Goal: Information Seeking & Learning: Learn about a topic

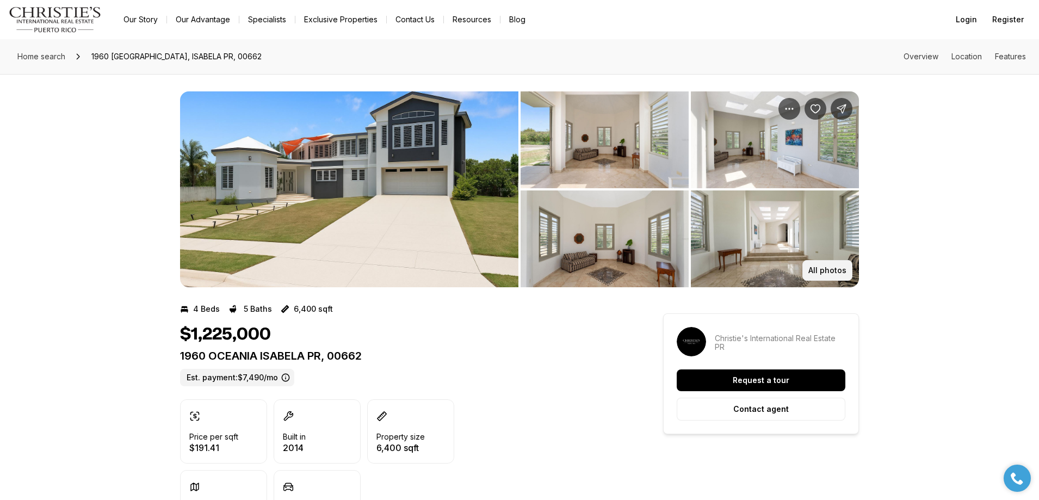
click at [822, 267] on p "All photos" at bounding box center [828, 270] width 38 height 9
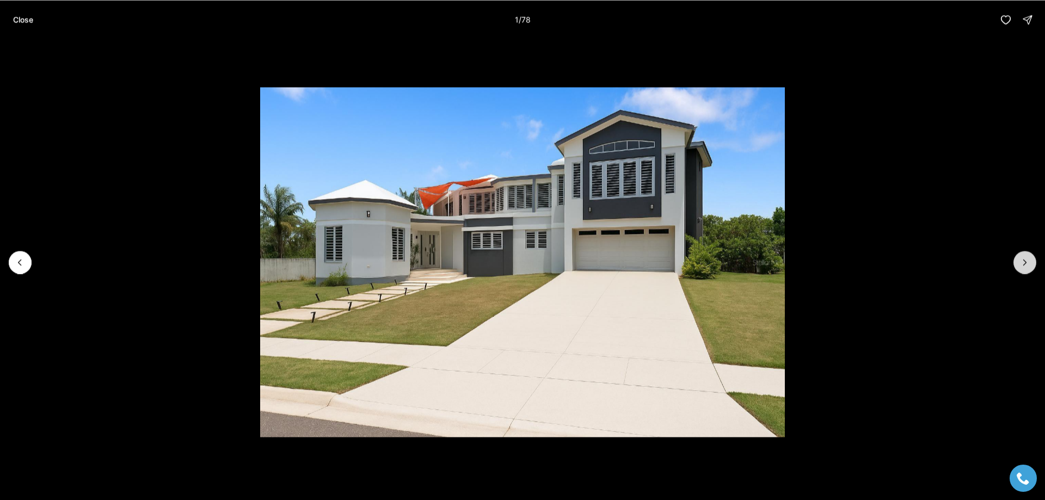
click at [1029, 266] on icon "Next slide" at bounding box center [1024, 262] width 11 height 11
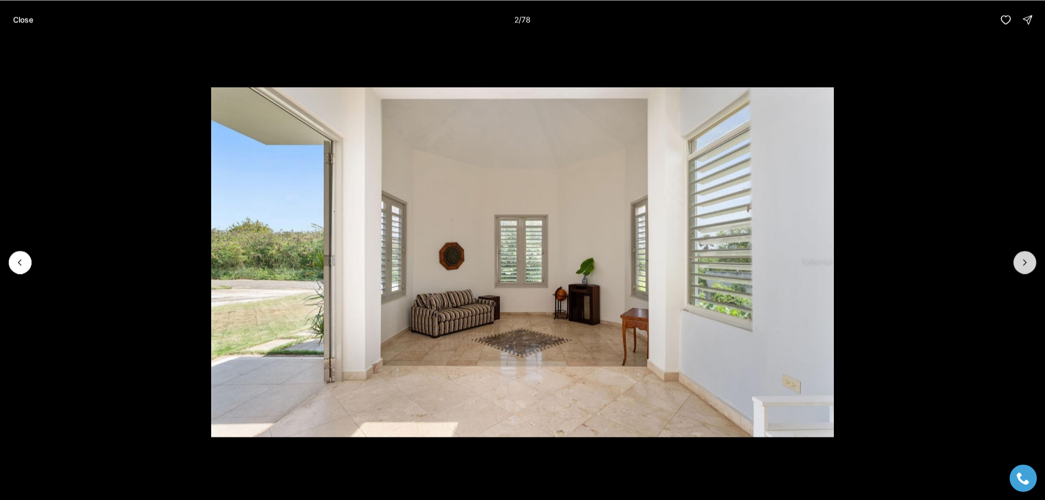
click at [1023, 265] on icon "Next slide" at bounding box center [1024, 262] width 11 height 11
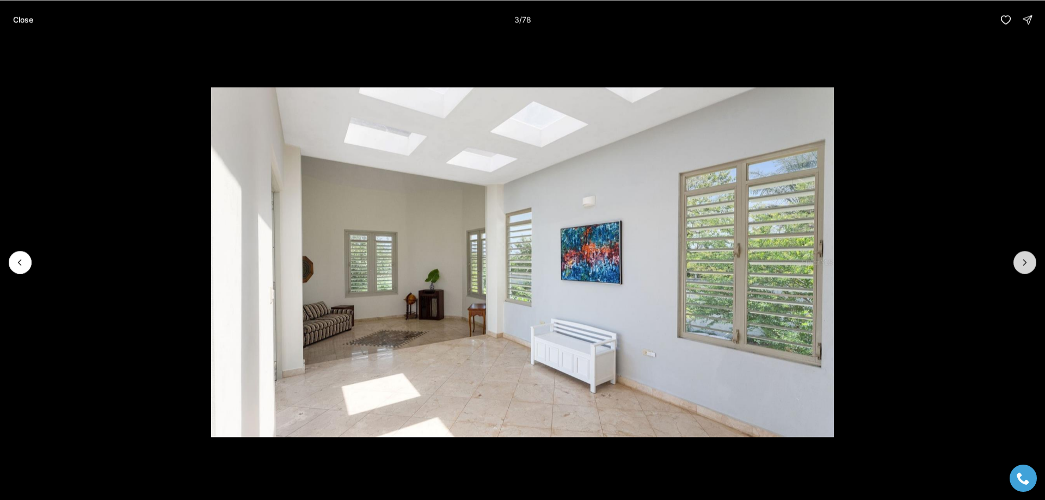
click at [1023, 265] on icon "Next slide" at bounding box center [1024, 262] width 11 height 11
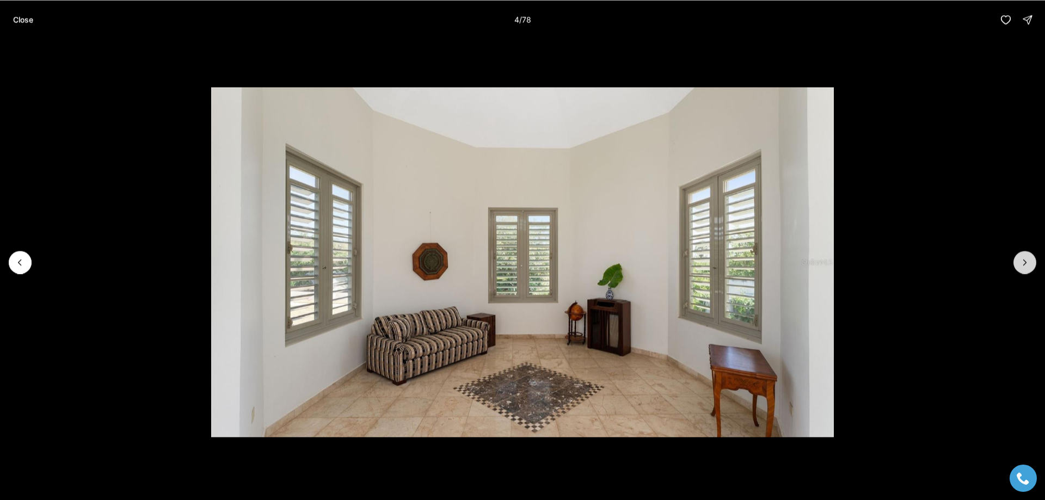
click at [1023, 265] on icon "Next slide" at bounding box center [1024, 262] width 11 height 11
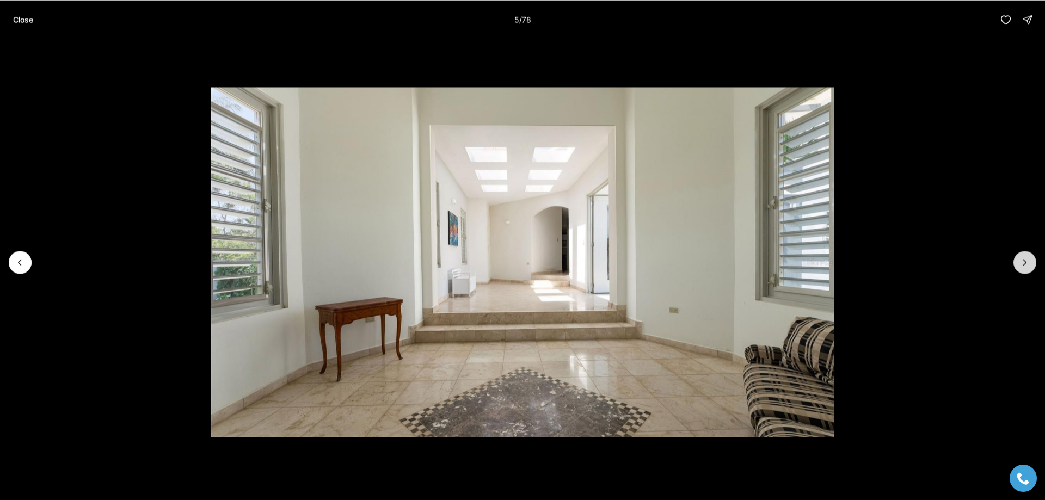
click at [1023, 265] on icon "Next slide" at bounding box center [1024, 262] width 11 height 11
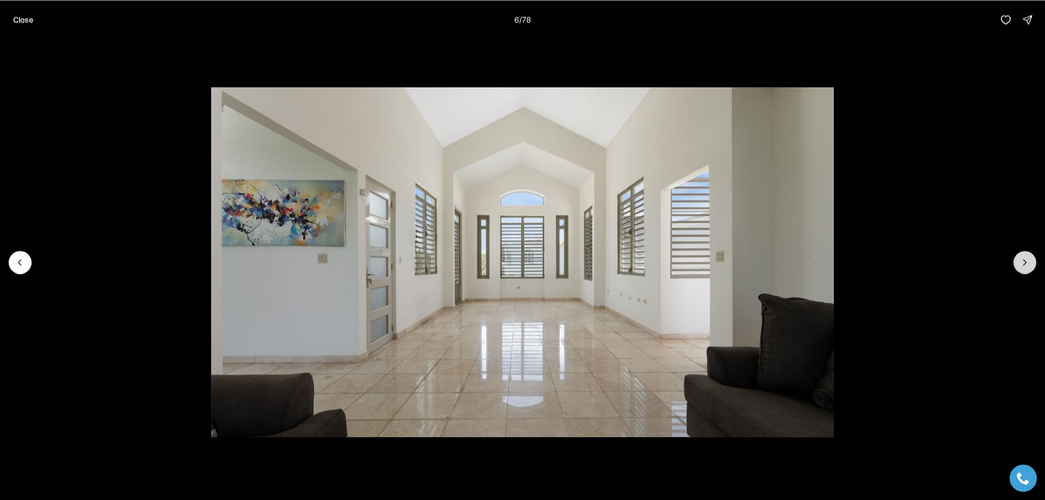
click at [1023, 265] on icon "Next slide" at bounding box center [1024, 262] width 11 height 11
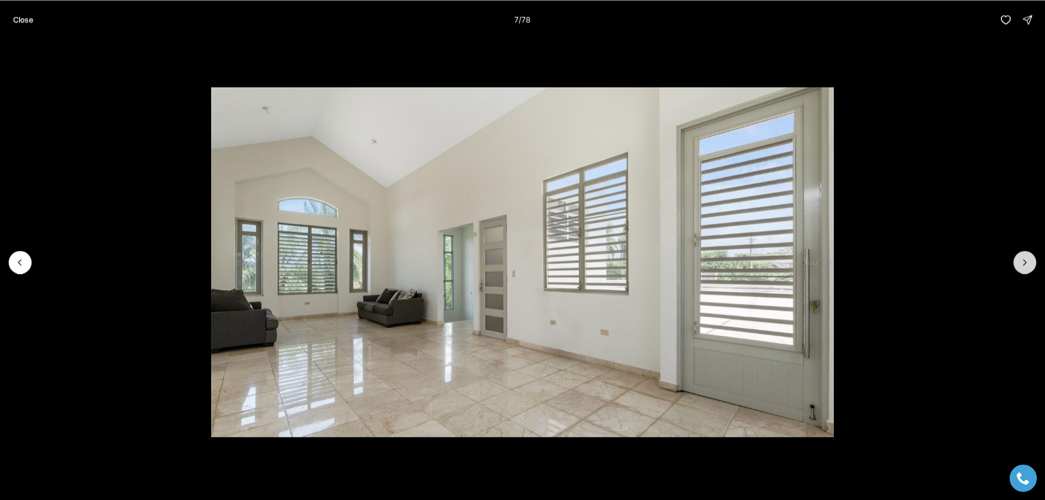
click at [1023, 265] on icon "Next slide" at bounding box center [1024, 262] width 11 height 11
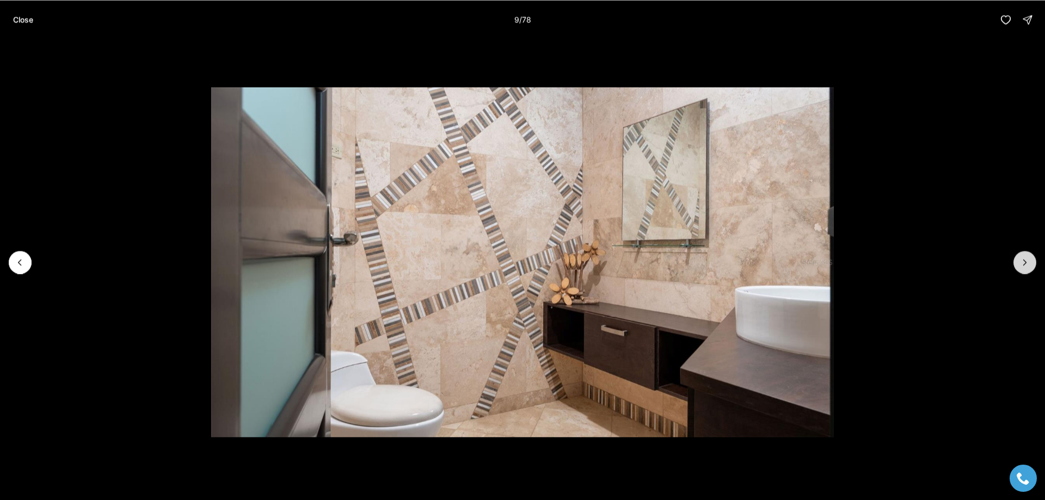
click at [1023, 265] on icon "Next slide" at bounding box center [1024, 262] width 11 height 11
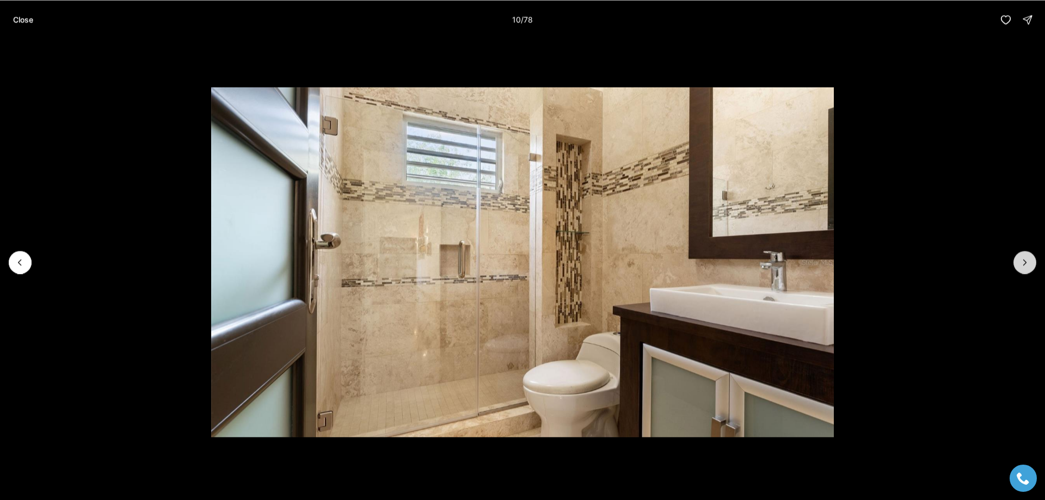
click at [1023, 265] on icon "Next slide" at bounding box center [1024, 262] width 11 height 11
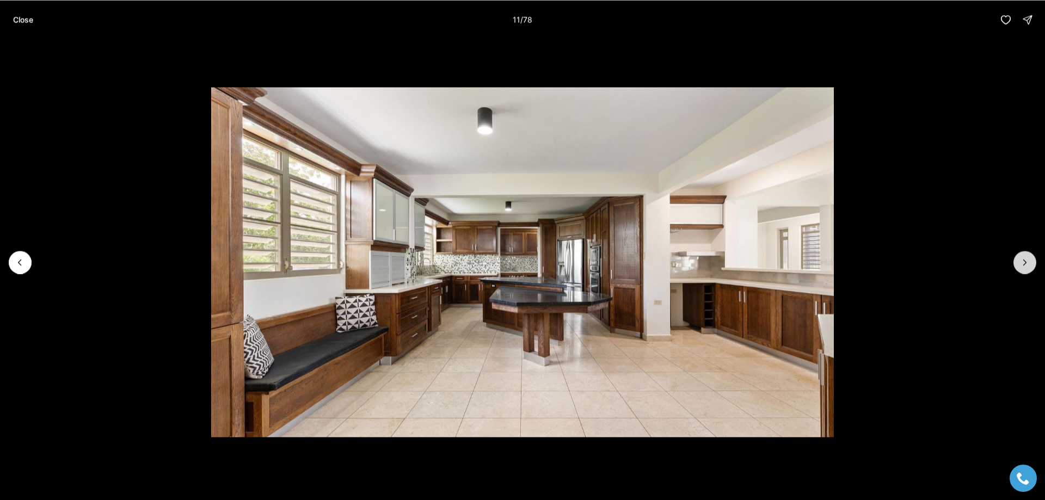
click at [1023, 265] on icon "Next slide" at bounding box center [1024, 262] width 11 height 11
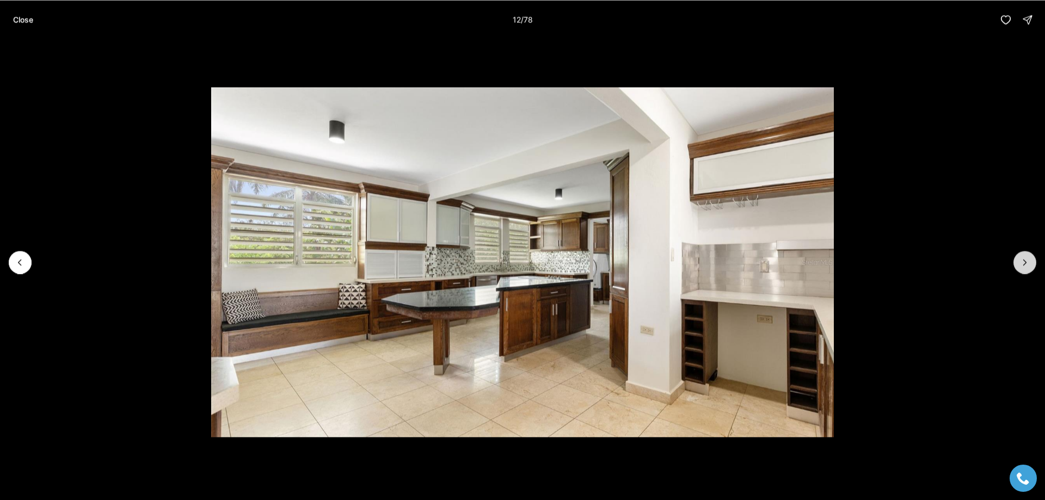
click at [1023, 265] on icon "Next slide" at bounding box center [1024, 262] width 11 height 11
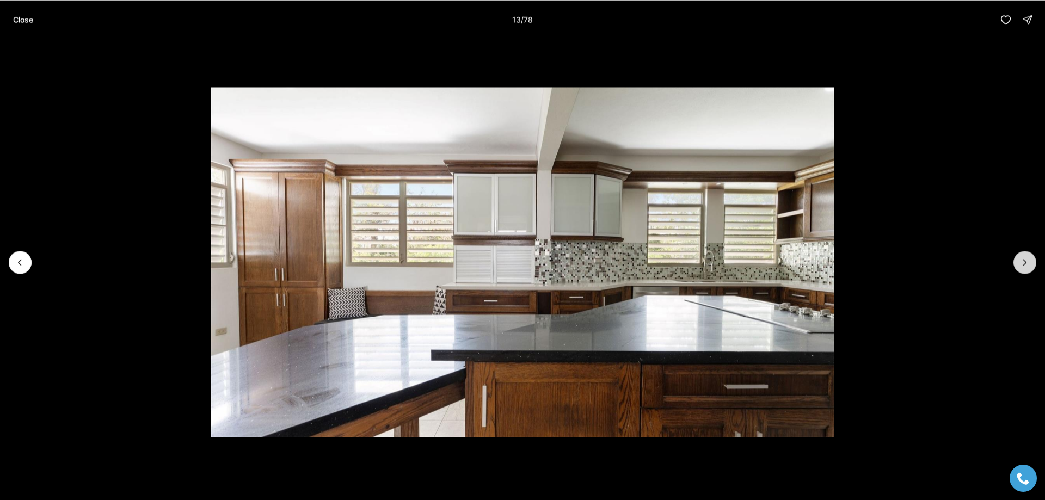
click at [1023, 265] on icon "Next slide" at bounding box center [1024, 262] width 11 height 11
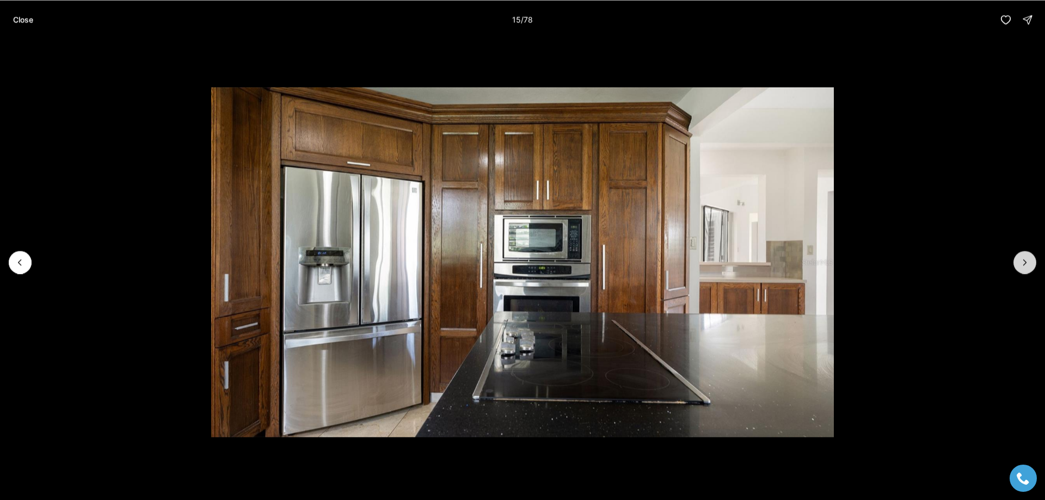
click at [1024, 261] on icon "Next slide" at bounding box center [1024, 262] width 11 height 11
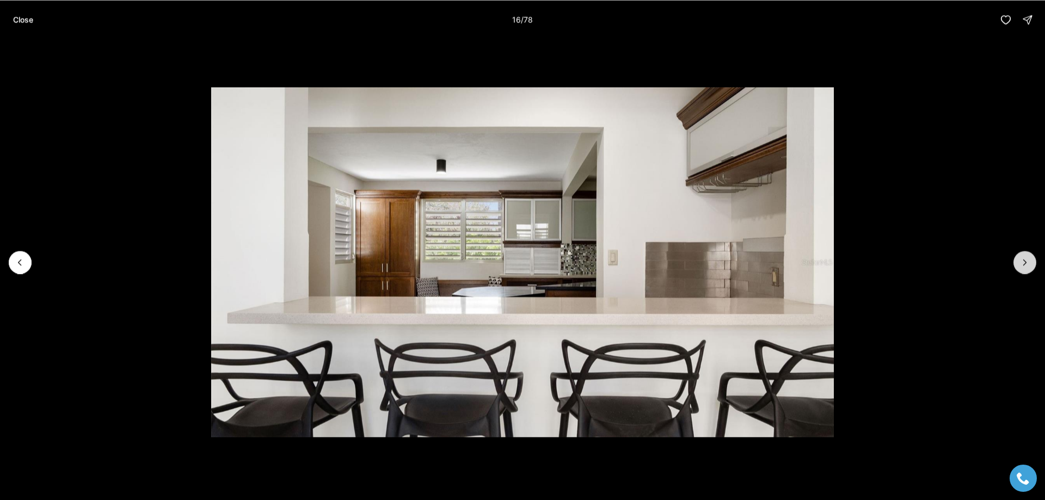
click at [1027, 261] on icon "Next slide" at bounding box center [1024, 262] width 11 height 11
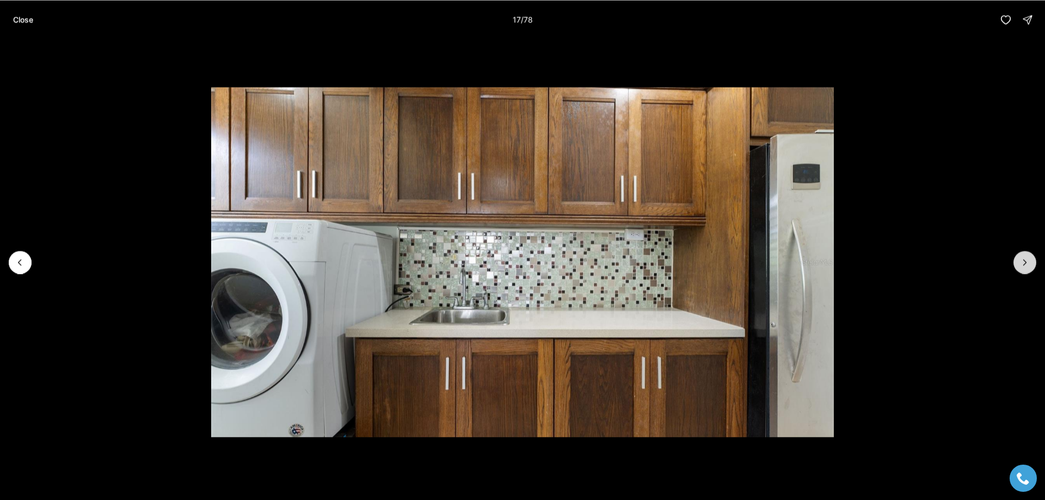
click at [1027, 261] on icon "Next slide" at bounding box center [1024, 262] width 11 height 11
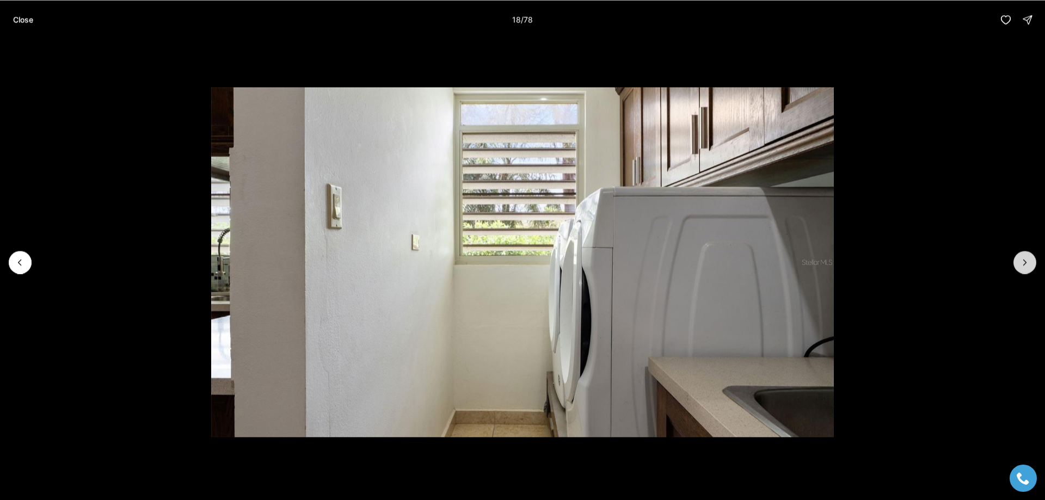
click at [1027, 261] on icon "Next slide" at bounding box center [1024, 262] width 11 height 11
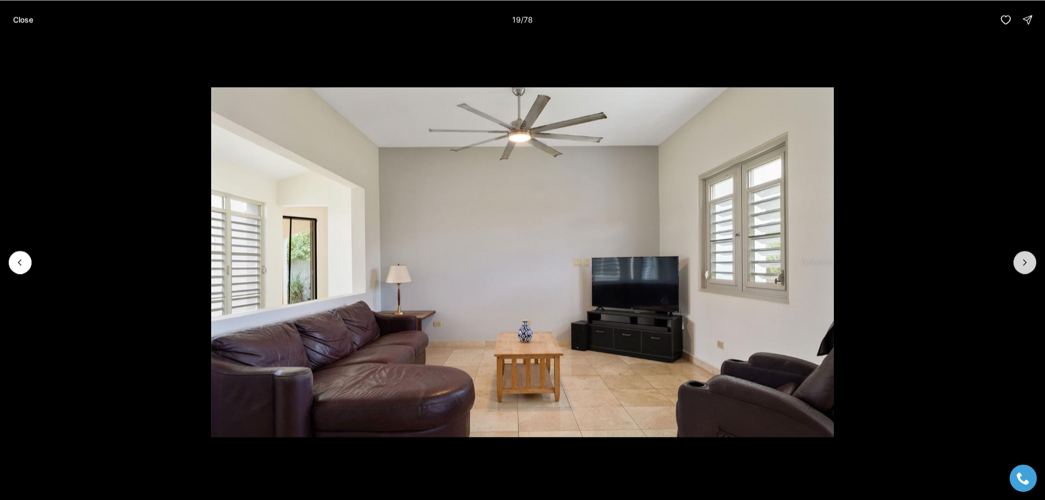
click at [1025, 262] on icon "Next slide" at bounding box center [1024, 262] width 11 height 11
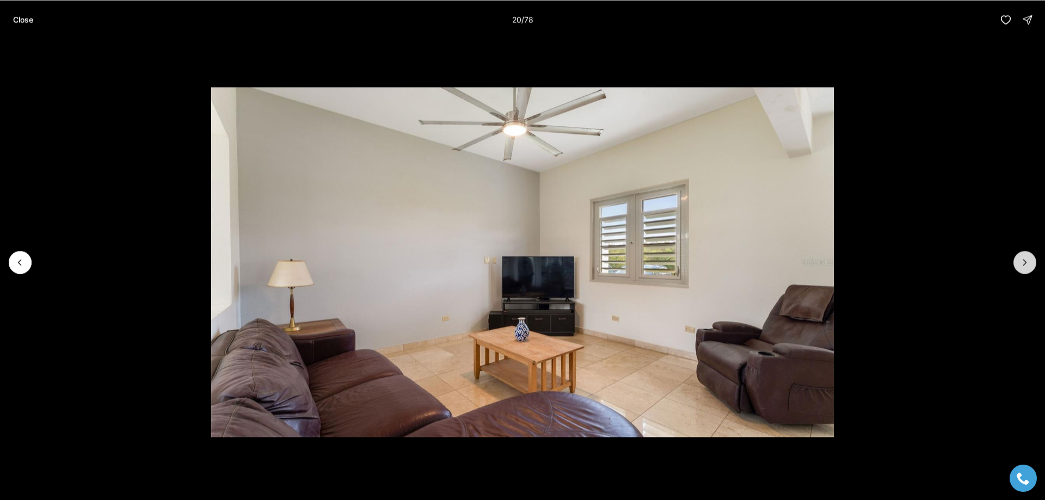
click at [1025, 262] on icon "Next slide" at bounding box center [1024, 262] width 11 height 11
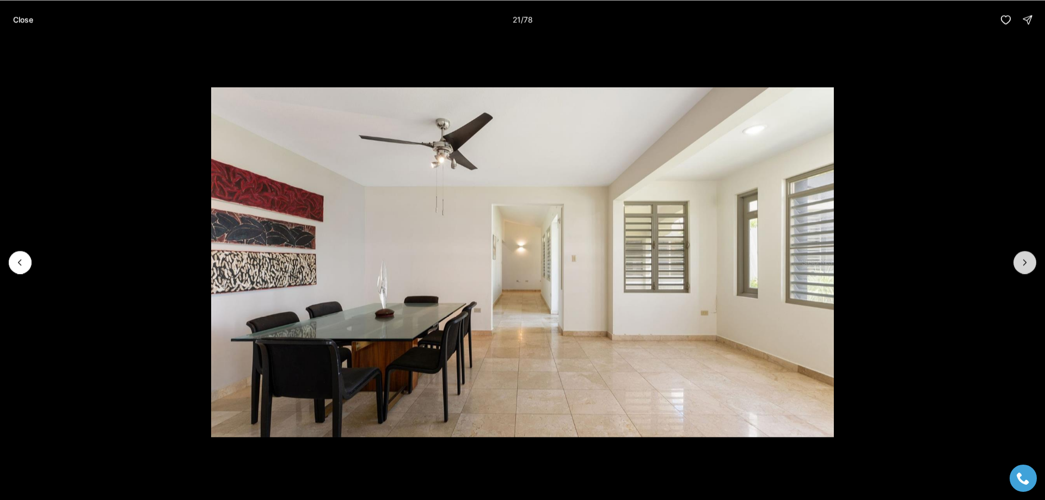
click at [1025, 262] on icon "Next slide" at bounding box center [1024, 262] width 11 height 11
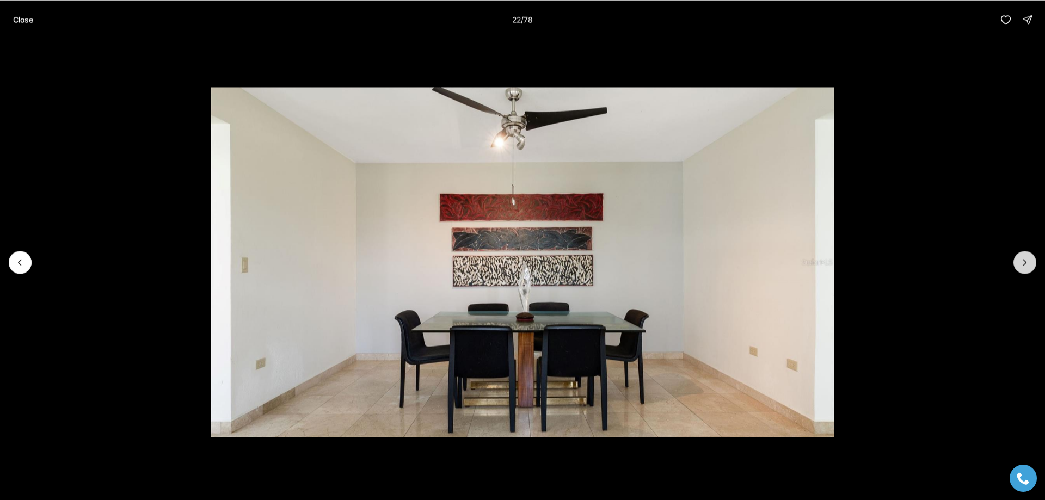
click at [1025, 262] on icon "Next slide" at bounding box center [1024, 262] width 11 height 11
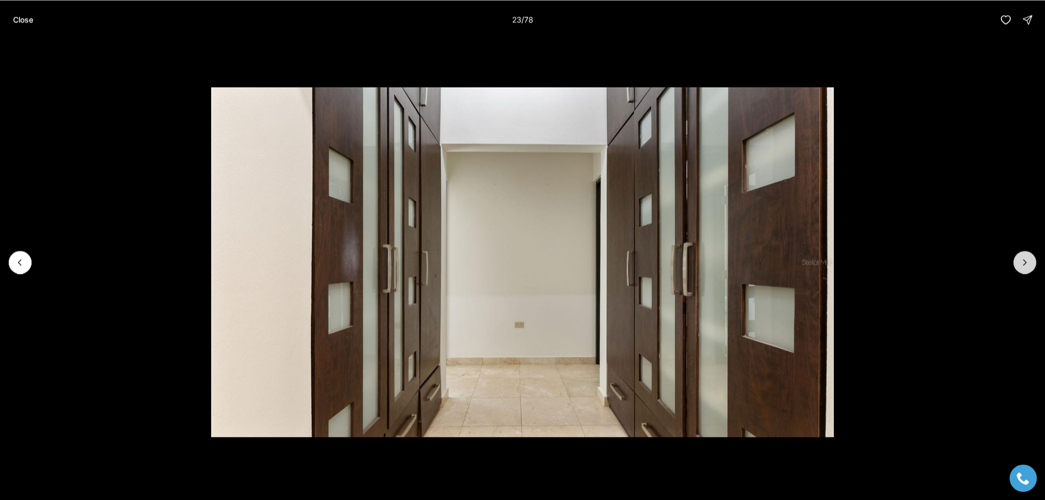
click at [1025, 262] on icon "Next slide" at bounding box center [1024, 262] width 11 height 11
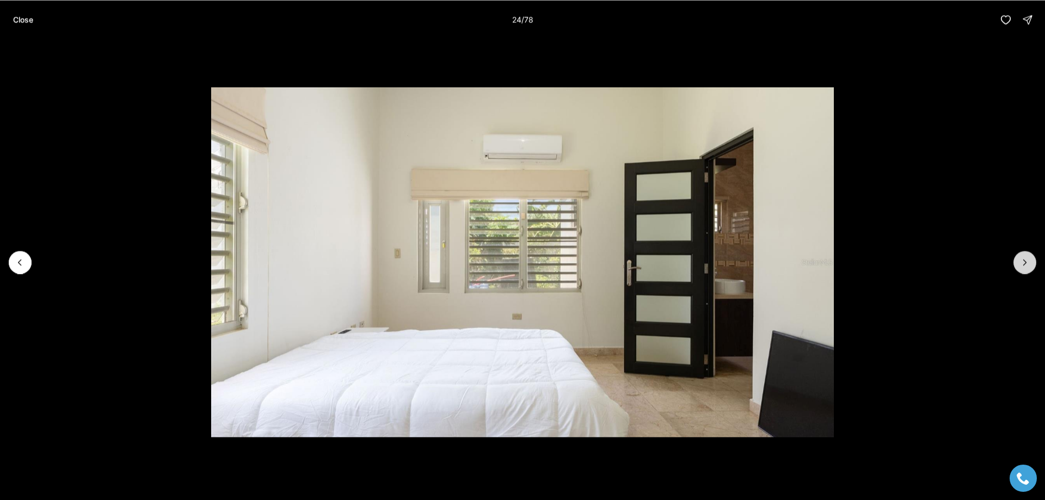
click at [1025, 262] on icon "Next slide" at bounding box center [1024, 262] width 11 height 11
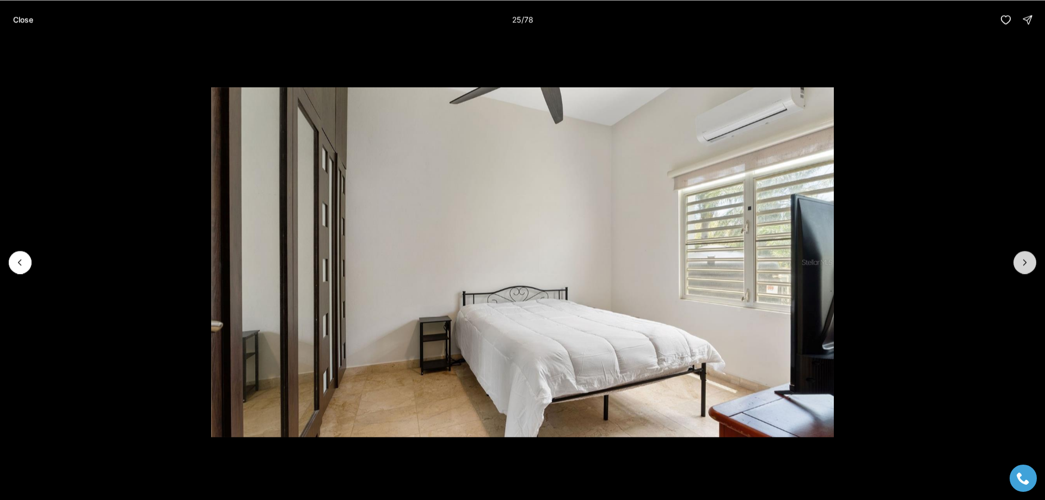
click at [1025, 262] on icon "Next slide" at bounding box center [1024, 262] width 11 height 11
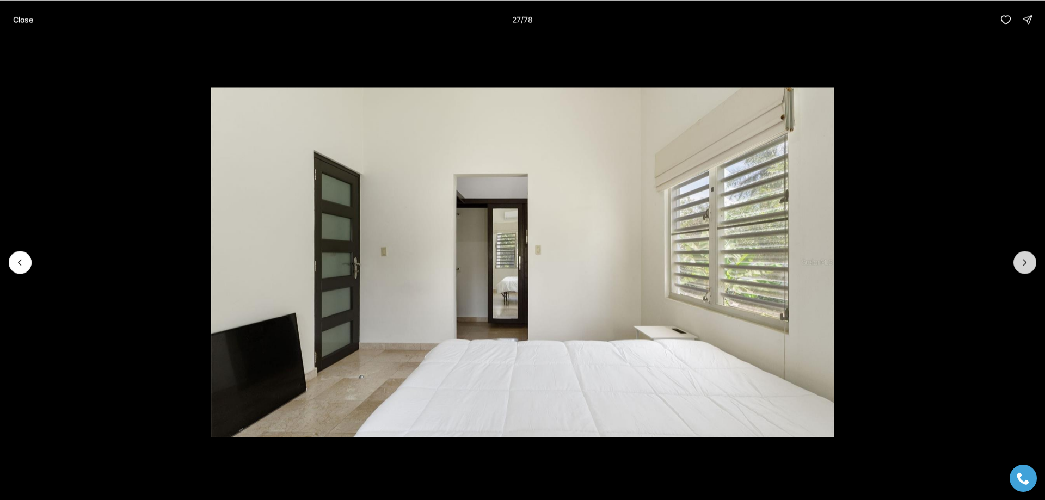
click at [1025, 262] on icon "Next slide" at bounding box center [1024, 262] width 11 height 11
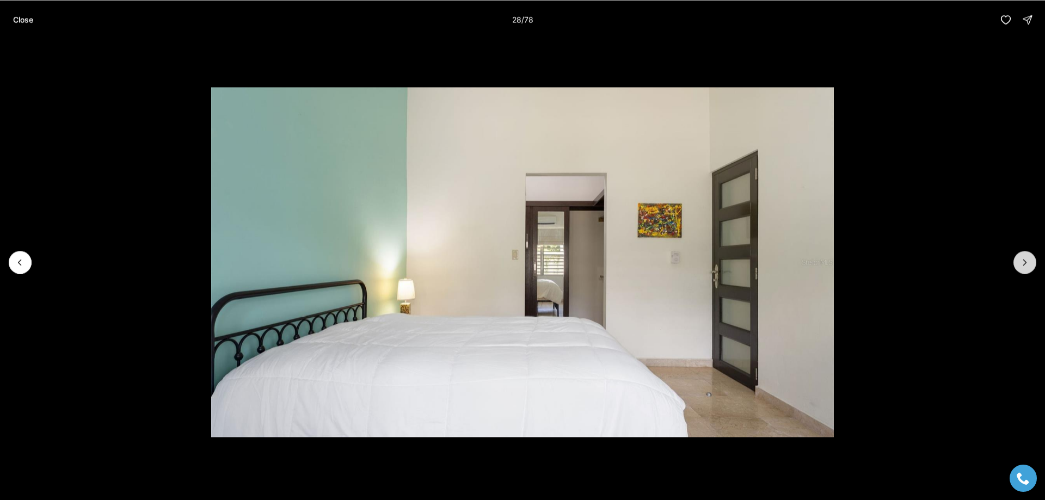
click at [1025, 262] on icon "Next slide" at bounding box center [1024, 262] width 11 height 11
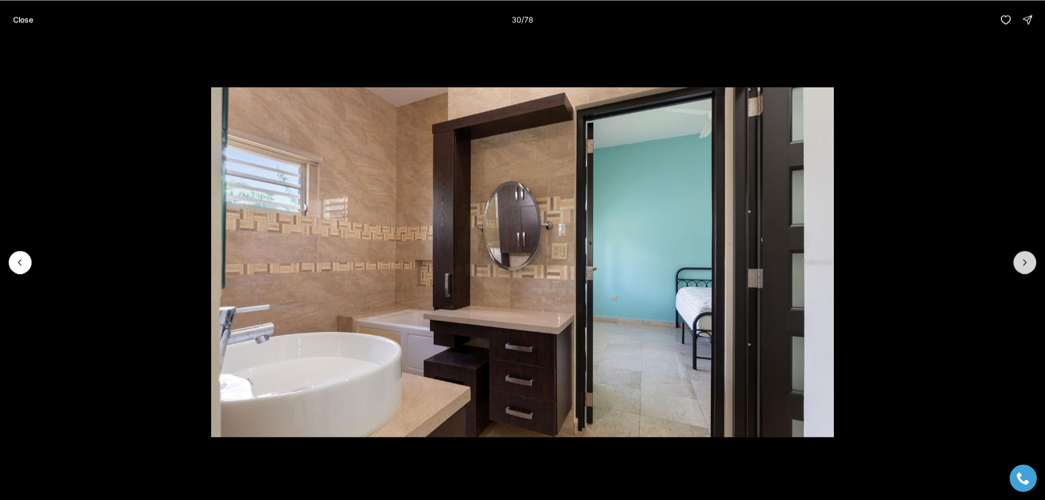
click at [1025, 262] on icon "Next slide" at bounding box center [1025, 262] width 3 height 5
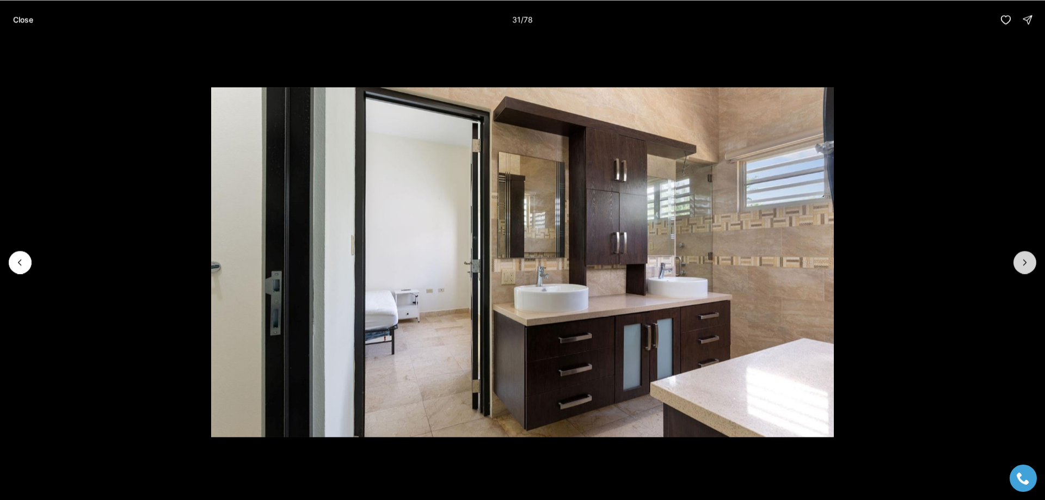
click at [1025, 262] on icon "Next slide" at bounding box center [1025, 262] width 3 height 5
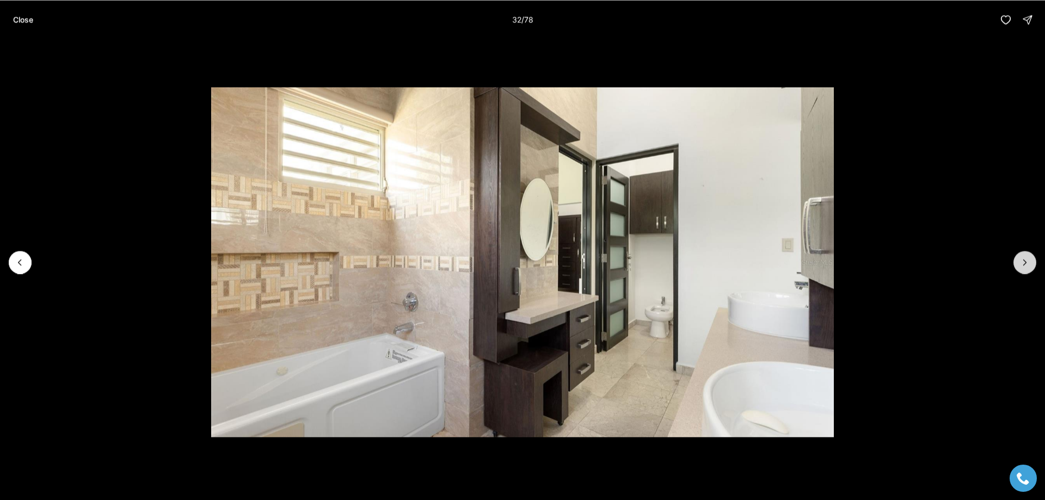
click at [1025, 262] on icon "Next slide" at bounding box center [1025, 262] width 3 height 5
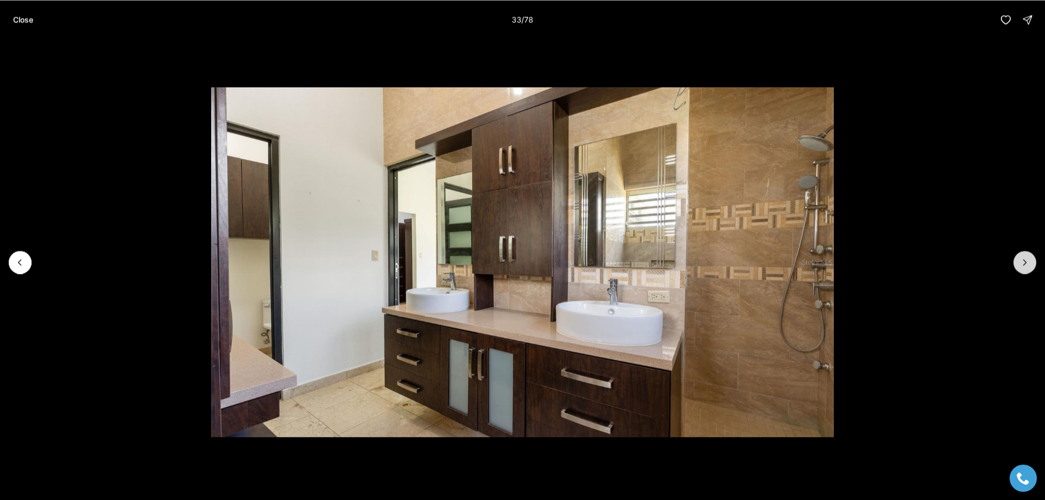
click at [1025, 262] on icon "Next slide" at bounding box center [1025, 262] width 3 height 5
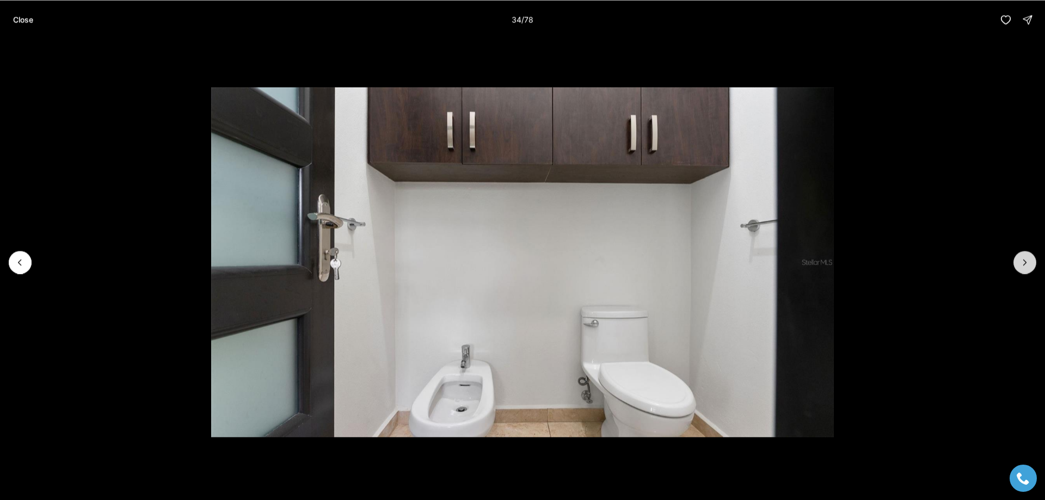
click at [1025, 262] on icon "Next slide" at bounding box center [1025, 262] width 3 height 5
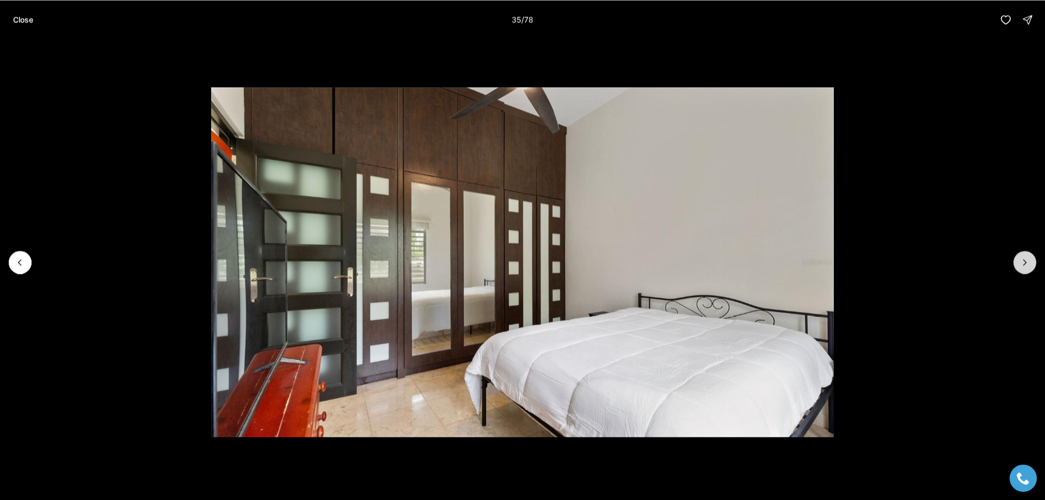
click at [1025, 262] on icon "Next slide" at bounding box center [1025, 262] width 3 height 5
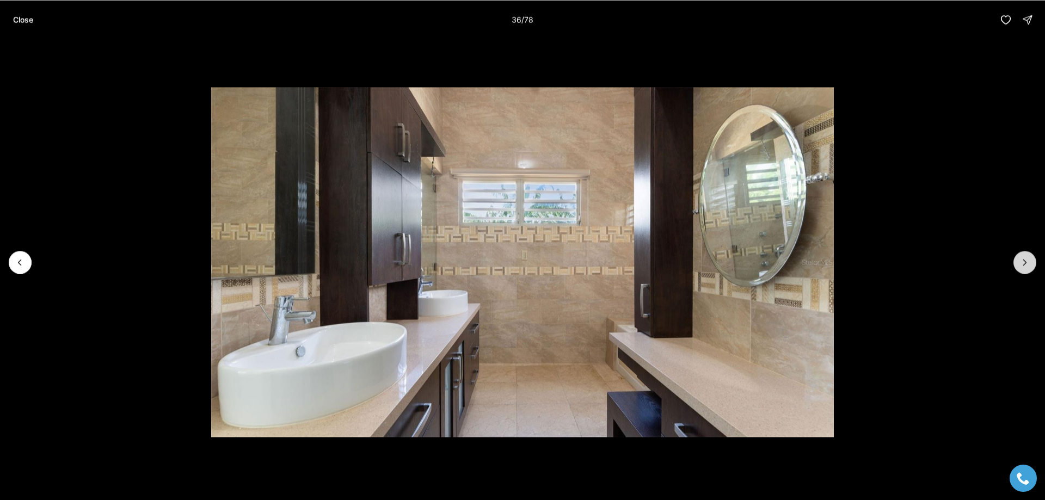
click at [1025, 262] on icon "Next slide" at bounding box center [1025, 262] width 3 height 5
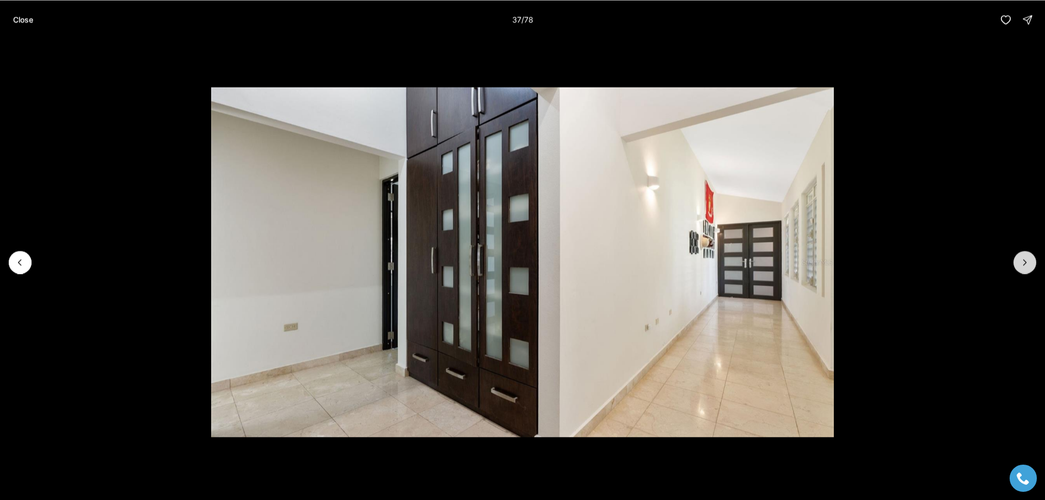
click at [1025, 262] on icon "Next slide" at bounding box center [1025, 262] width 3 height 5
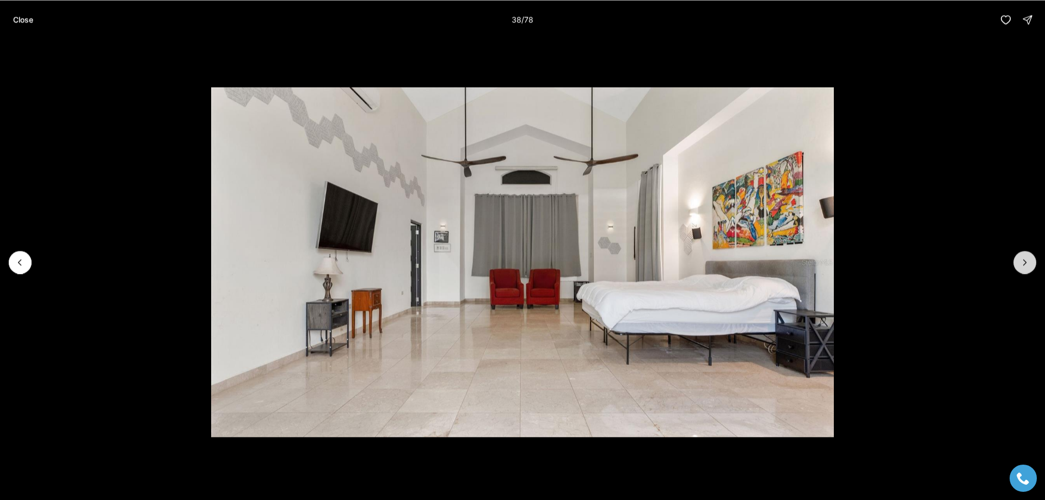
click at [1027, 262] on icon "Next slide" at bounding box center [1024, 262] width 11 height 11
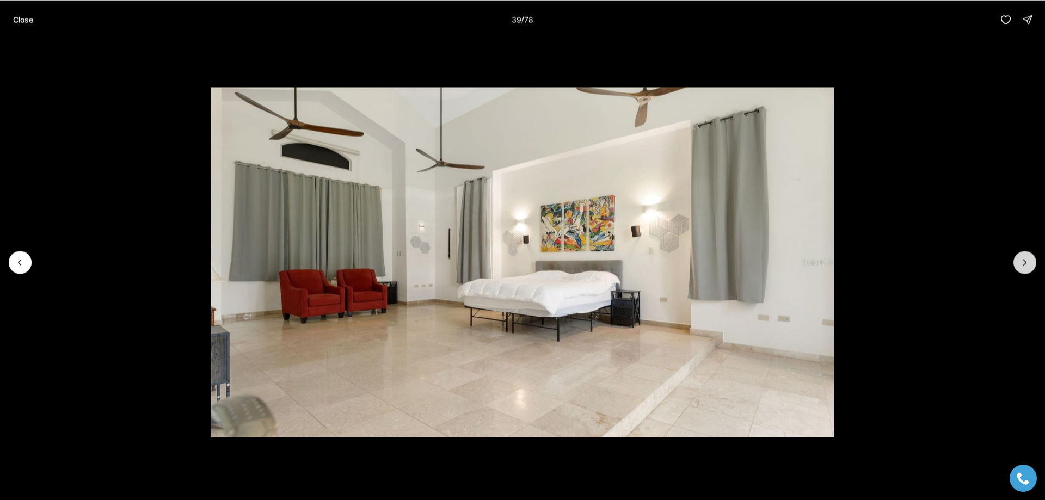
click at [1022, 260] on icon "Next slide" at bounding box center [1024, 262] width 11 height 11
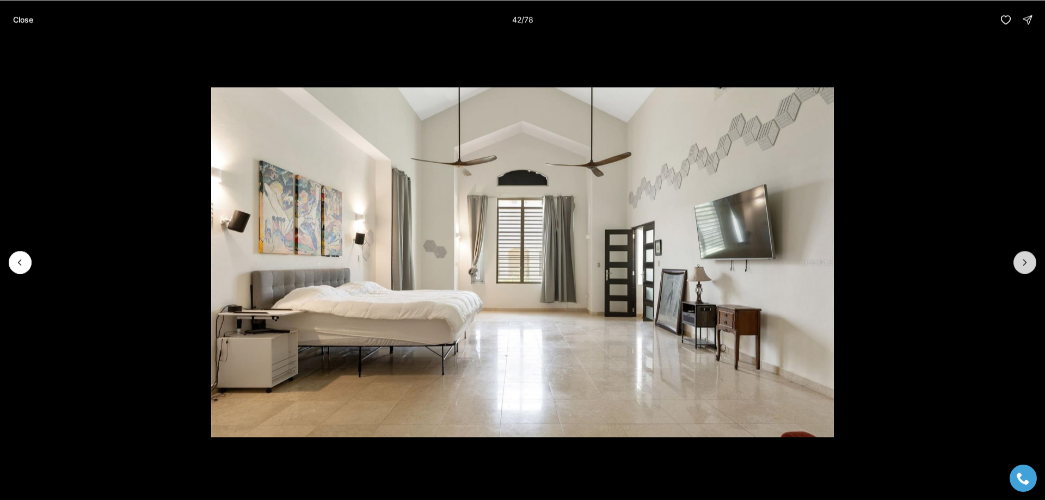
click at [1022, 260] on icon "Next slide" at bounding box center [1024, 262] width 11 height 11
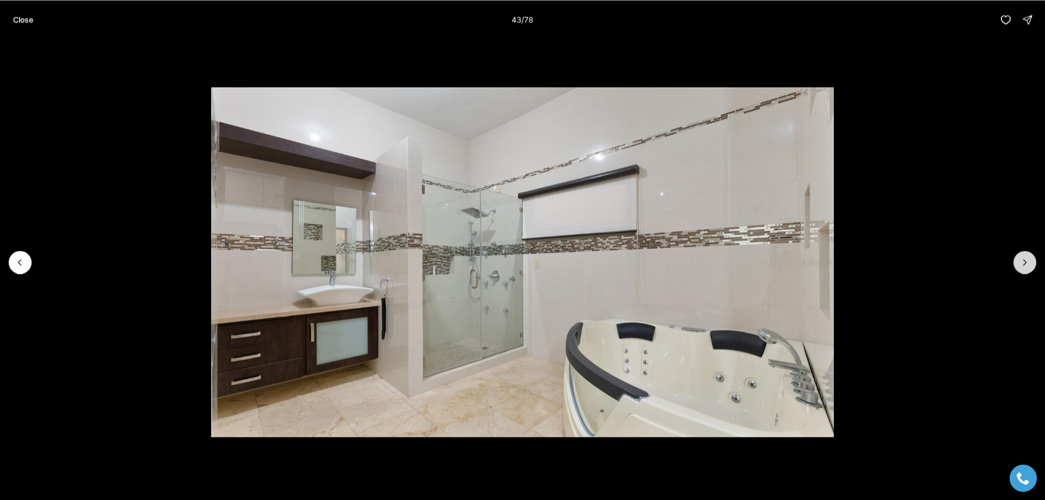
click at [1024, 260] on icon "Next slide" at bounding box center [1025, 262] width 3 height 5
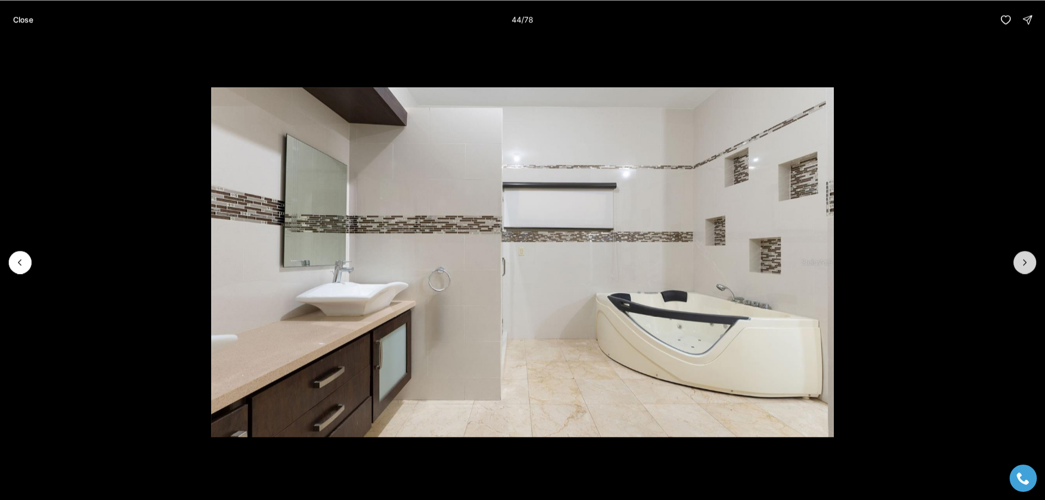
click at [1024, 260] on icon "Next slide" at bounding box center [1025, 262] width 3 height 5
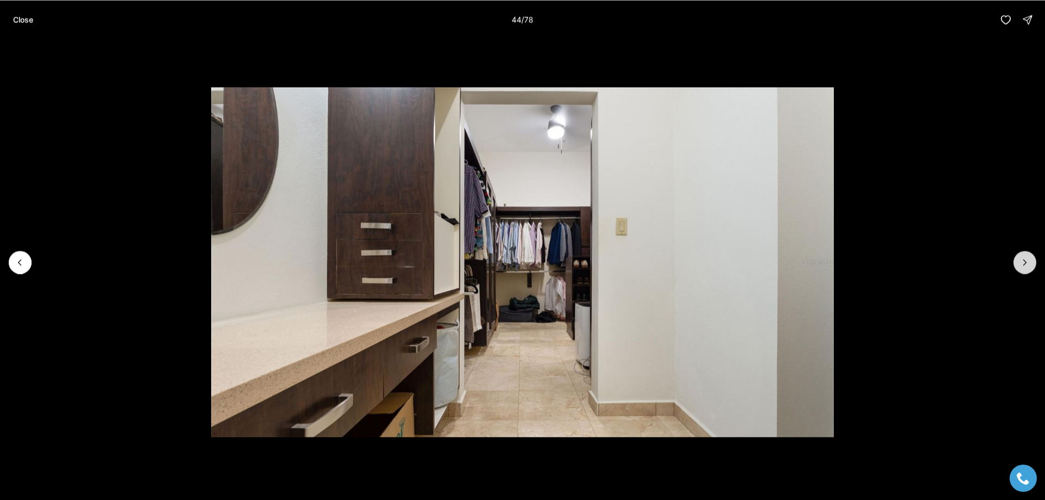
click at [1024, 260] on icon "Next slide" at bounding box center [1025, 262] width 3 height 5
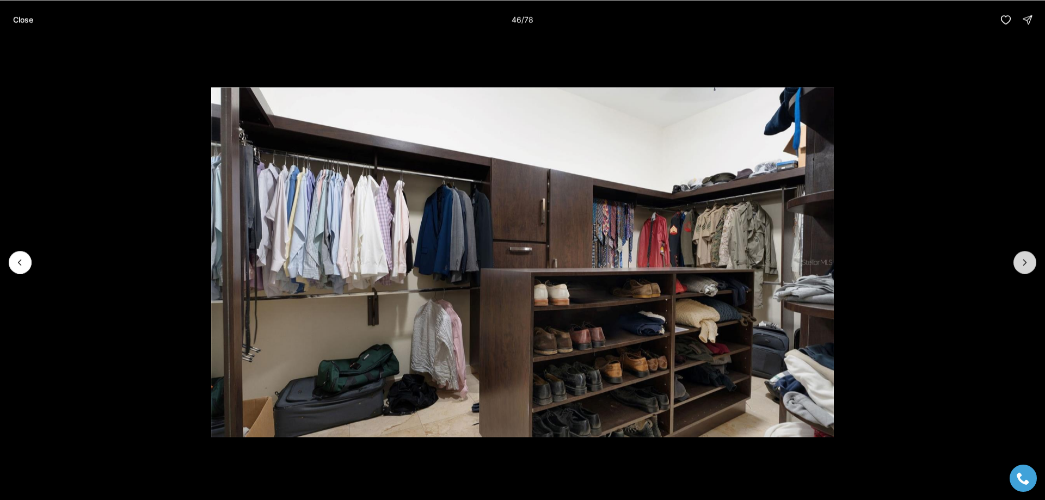
click at [1024, 260] on icon "Next slide" at bounding box center [1025, 262] width 3 height 5
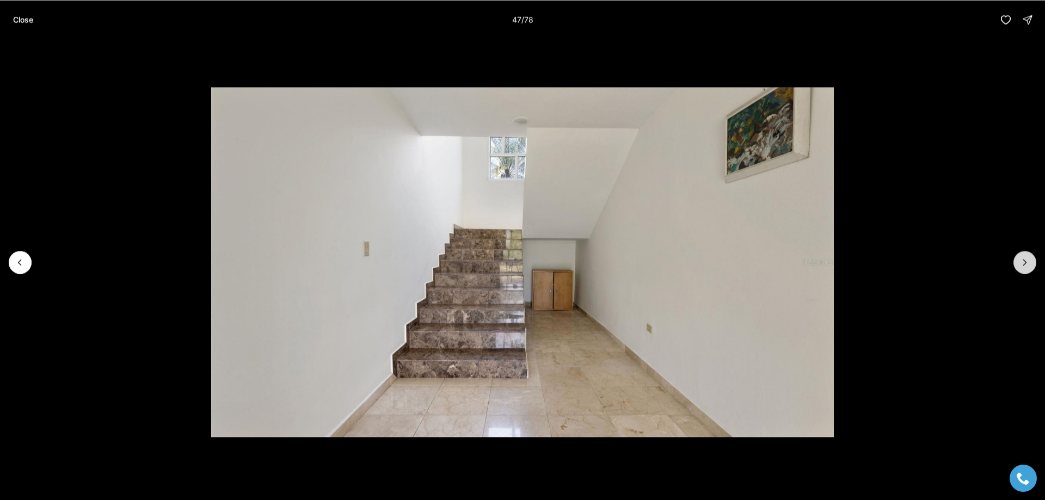
click at [1024, 260] on icon "Next slide" at bounding box center [1025, 262] width 3 height 5
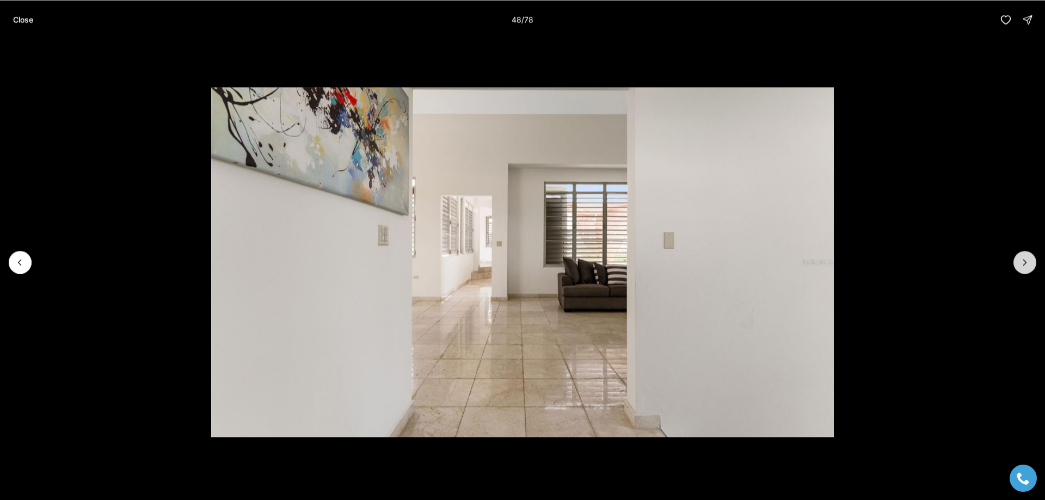
click at [1024, 260] on icon "Next slide" at bounding box center [1025, 262] width 3 height 5
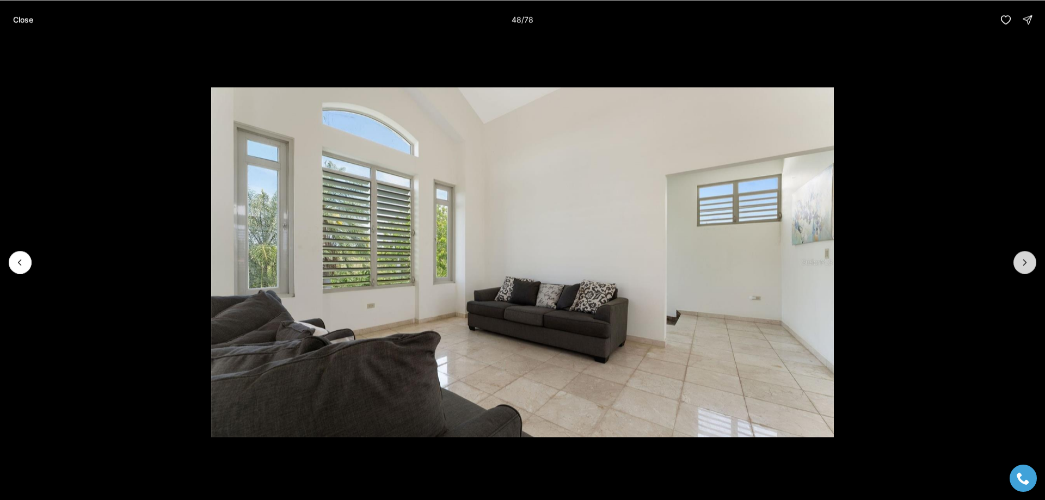
click at [1024, 260] on icon "Next slide" at bounding box center [1025, 262] width 3 height 5
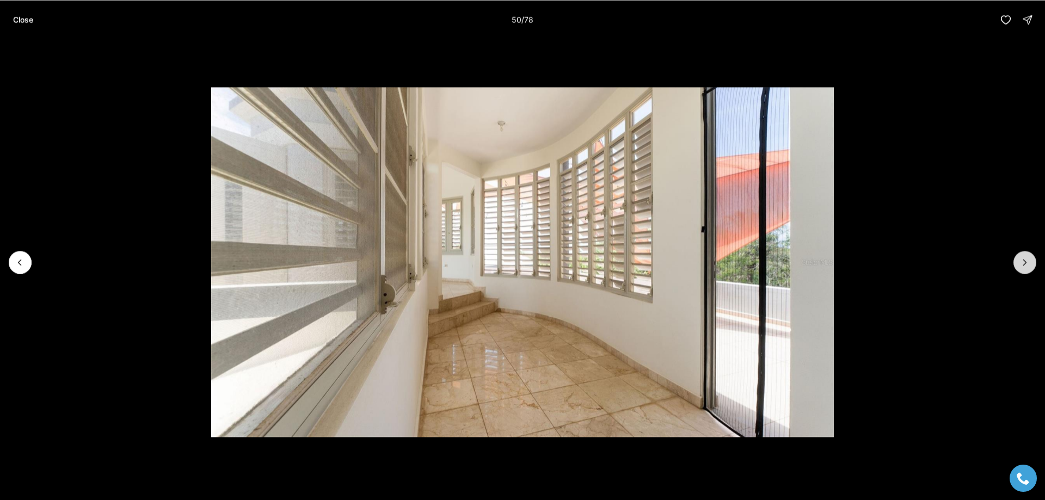
click at [1024, 260] on icon "Next slide" at bounding box center [1025, 262] width 3 height 5
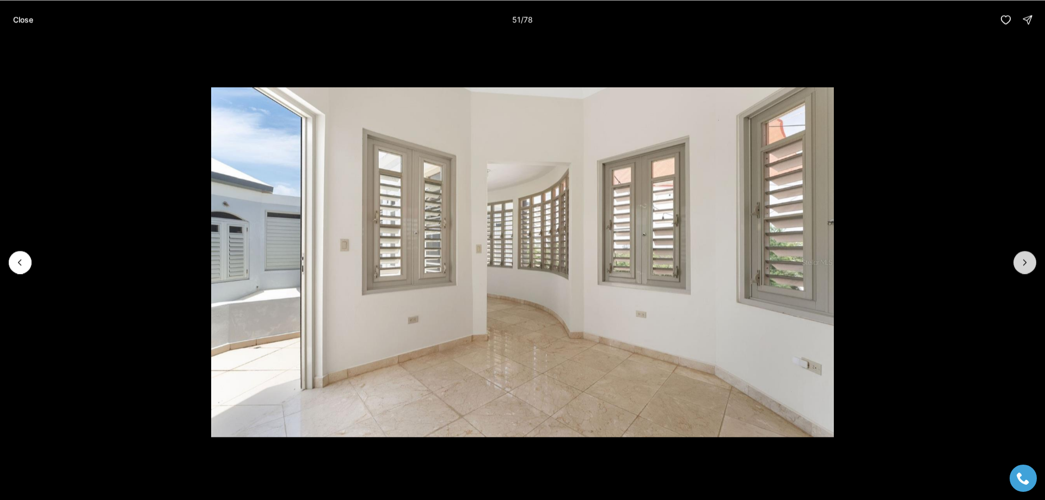
click at [1024, 260] on icon "Next slide" at bounding box center [1025, 262] width 3 height 5
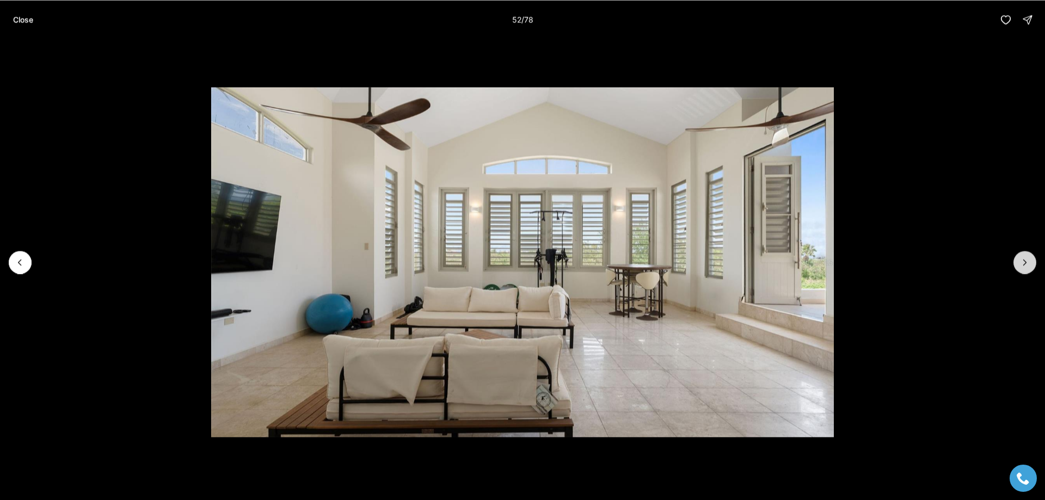
click at [1024, 260] on icon "Next slide" at bounding box center [1025, 262] width 3 height 5
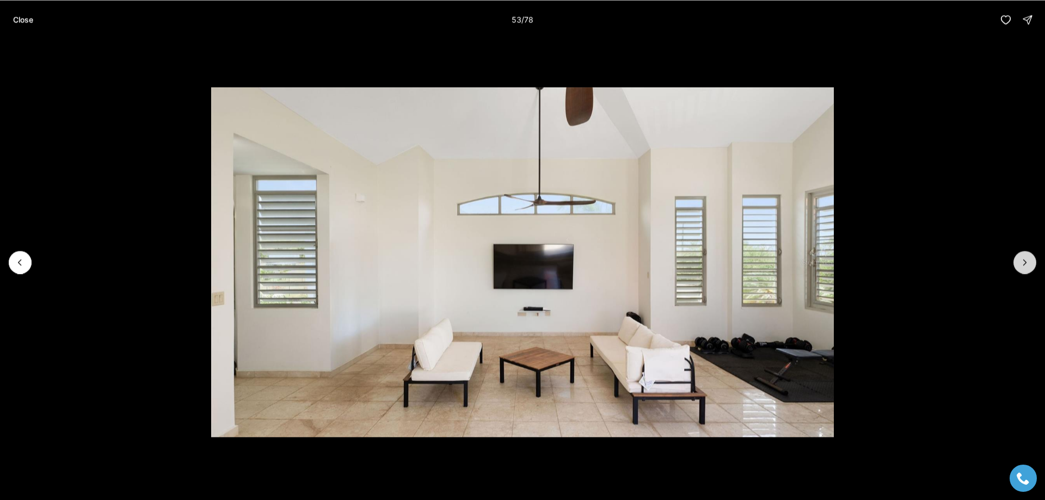
click at [1024, 260] on icon "Next slide" at bounding box center [1025, 262] width 3 height 5
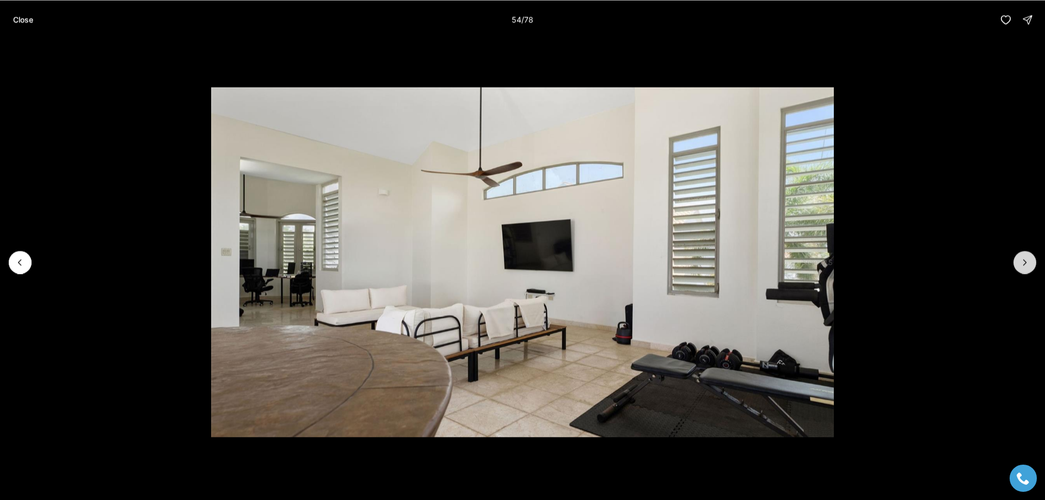
click at [1024, 260] on icon "Next slide" at bounding box center [1025, 262] width 3 height 5
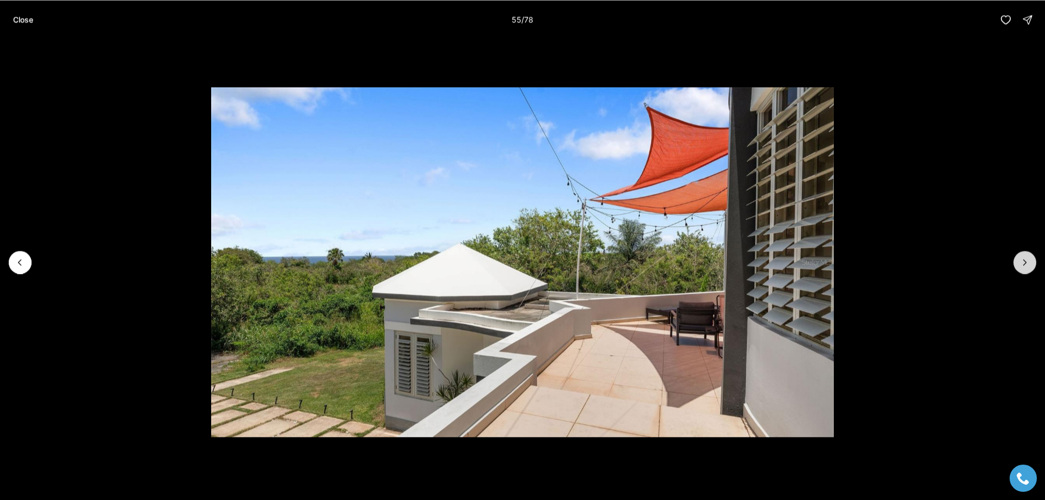
click at [1024, 260] on icon "Next slide" at bounding box center [1025, 262] width 3 height 5
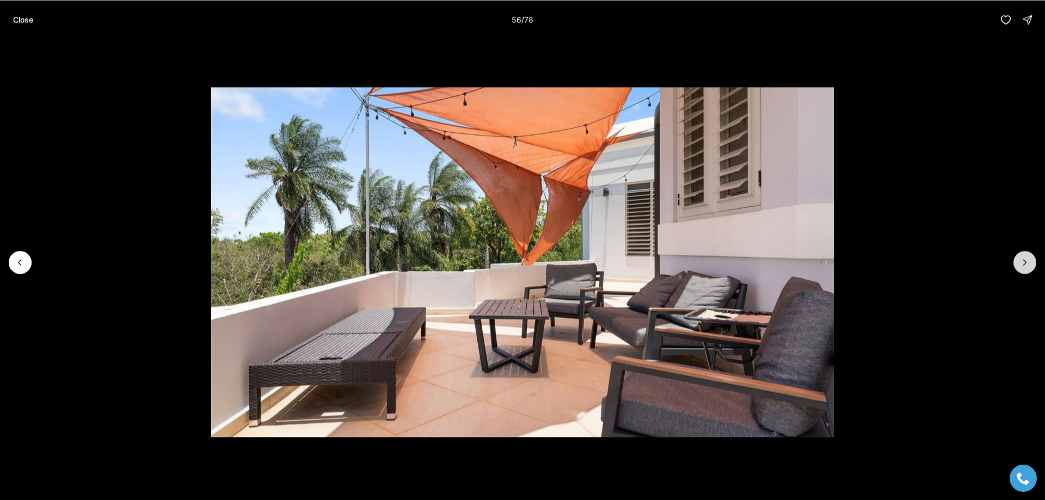
click at [1024, 260] on icon "Next slide" at bounding box center [1025, 262] width 3 height 5
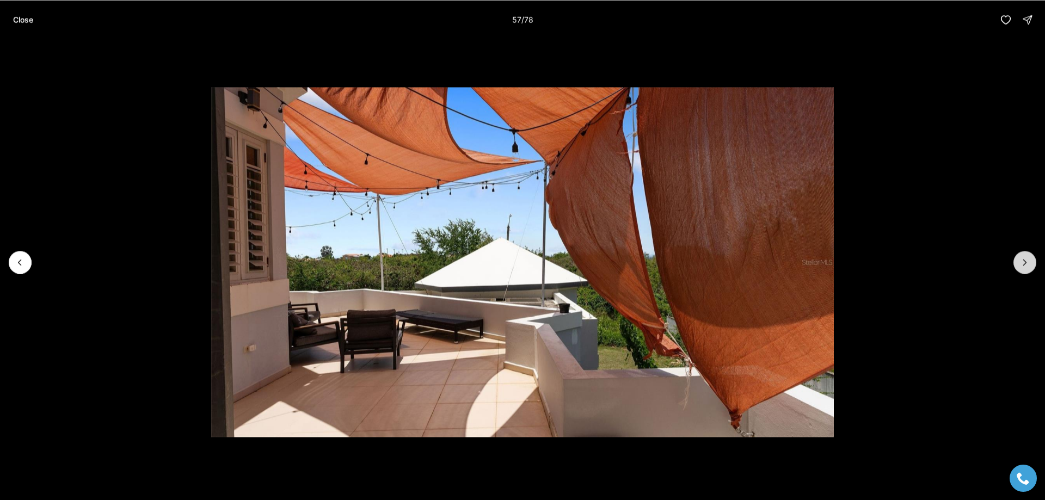
click at [1024, 260] on icon "Next slide" at bounding box center [1025, 262] width 3 height 5
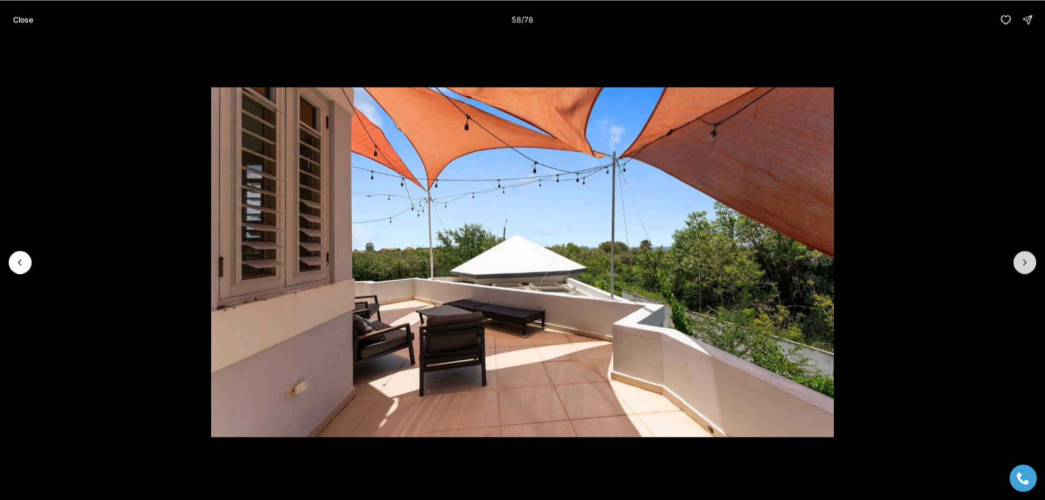
click at [1024, 260] on icon "Next slide" at bounding box center [1025, 262] width 3 height 5
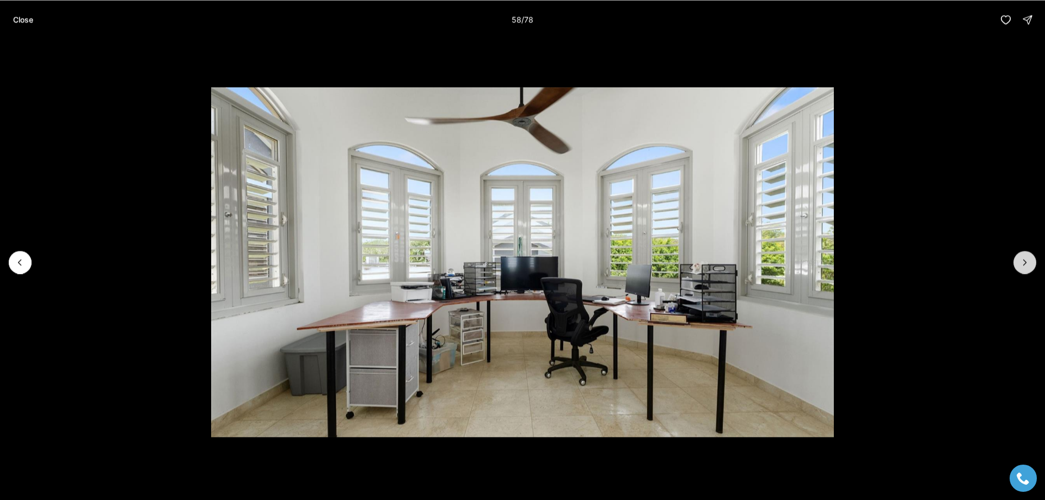
click at [1024, 260] on icon "Next slide" at bounding box center [1025, 262] width 3 height 5
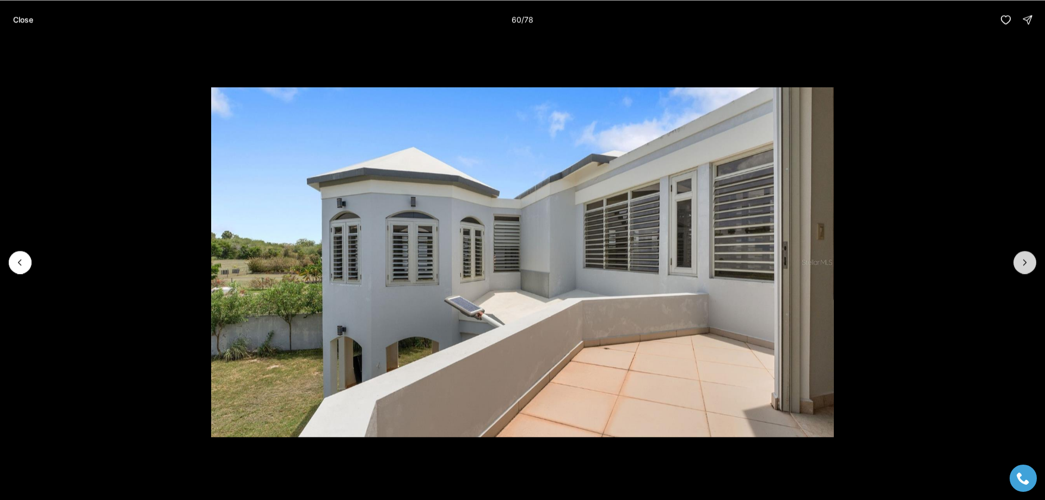
click at [1024, 260] on icon "Next slide" at bounding box center [1025, 262] width 3 height 5
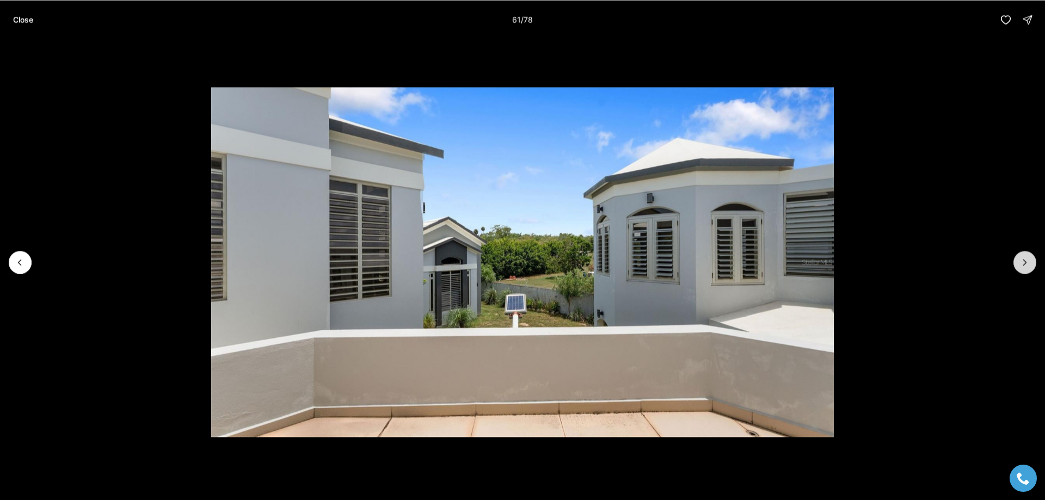
click at [1024, 260] on icon "Next slide" at bounding box center [1025, 262] width 3 height 5
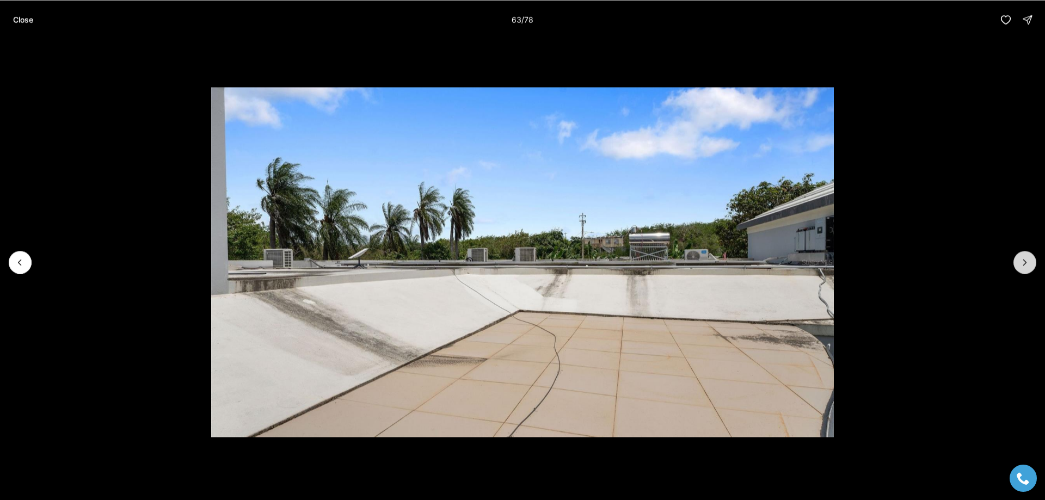
click at [1024, 260] on icon "Next slide" at bounding box center [1025, 262] width 3 height 5
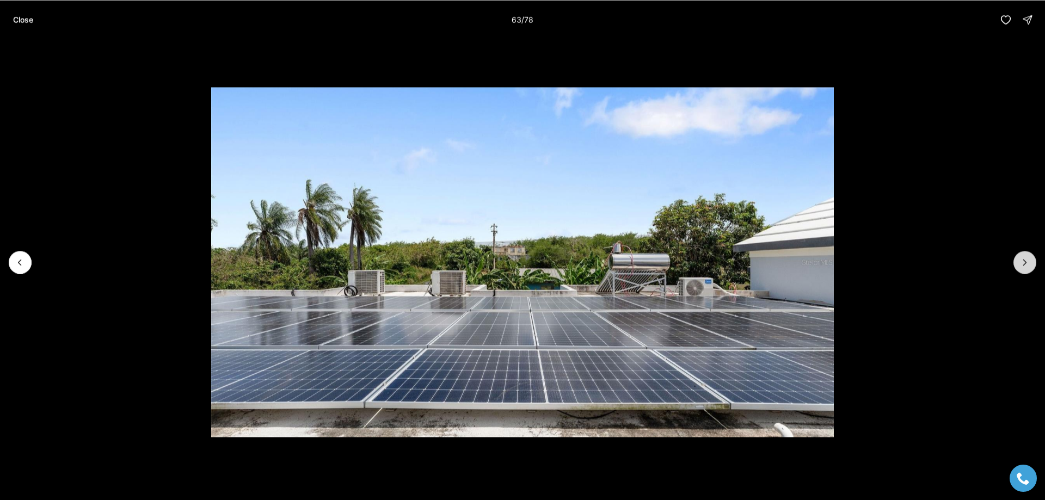
click at [1024, 260] on icon "Next slide" at bounding box center [1025, 262] width 3 height 5
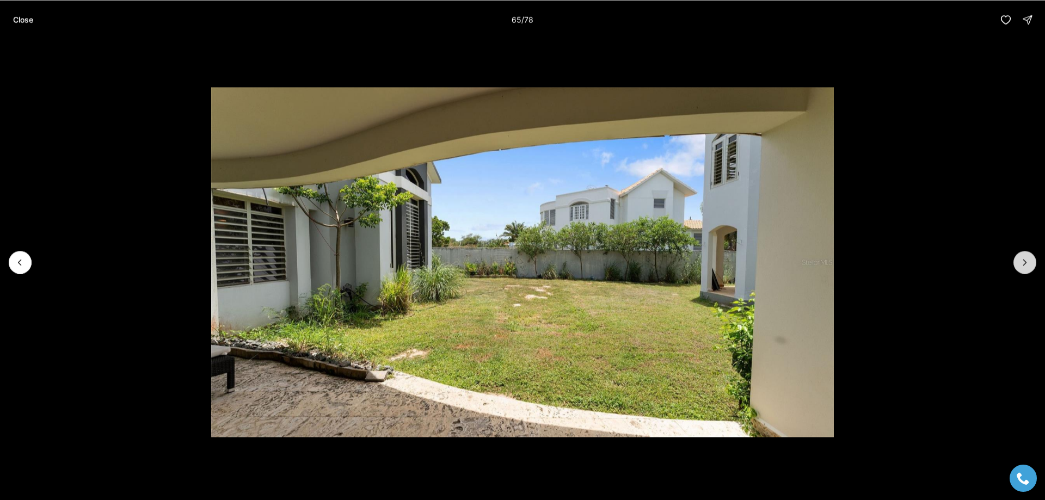
click at [1024, 260] on icon "Next slide" at bounding box center [1025, 262] width 3 height 5
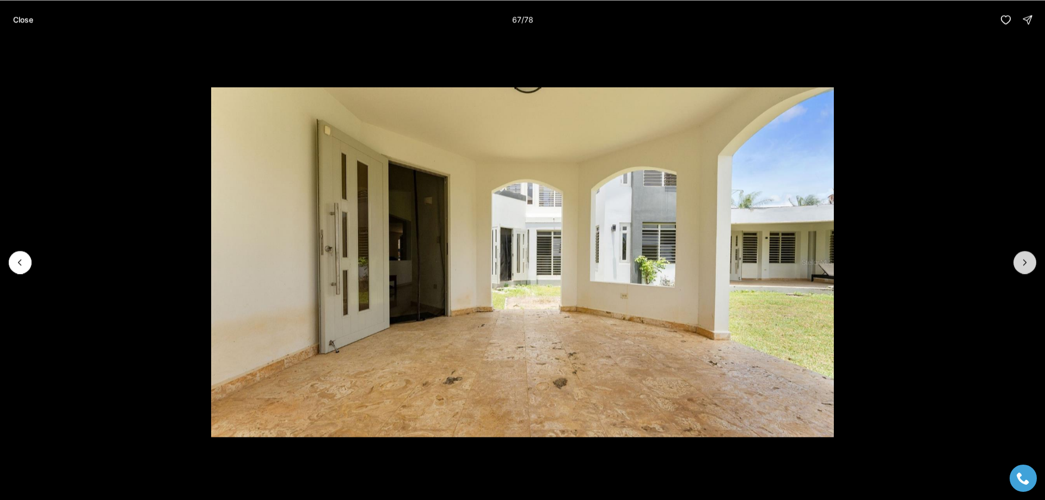
click at [1024, 260] on icon "Next slide" at bounding box center [1025, 262] width 3 height 5
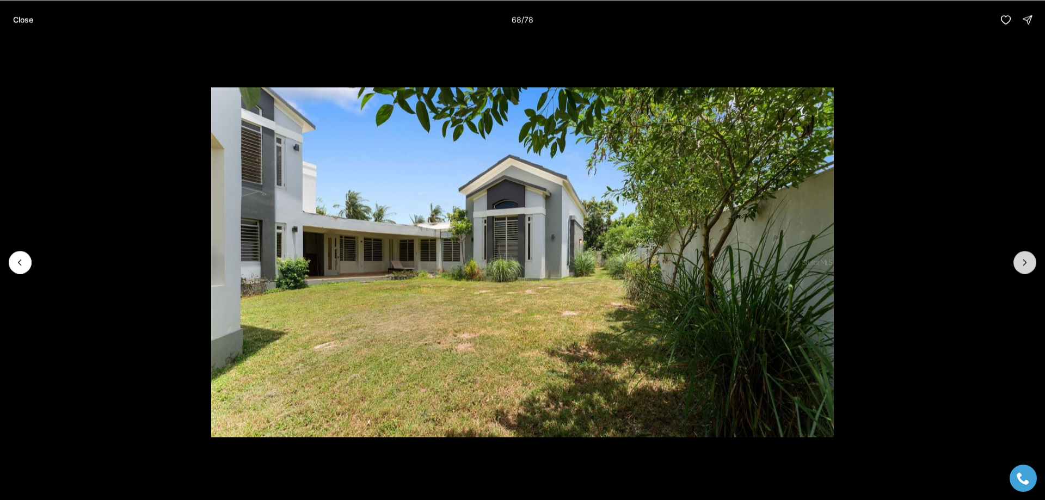
click at [1024, 260] on icon "Next slide" at bounding box center [1025, 262] width 3 height 5
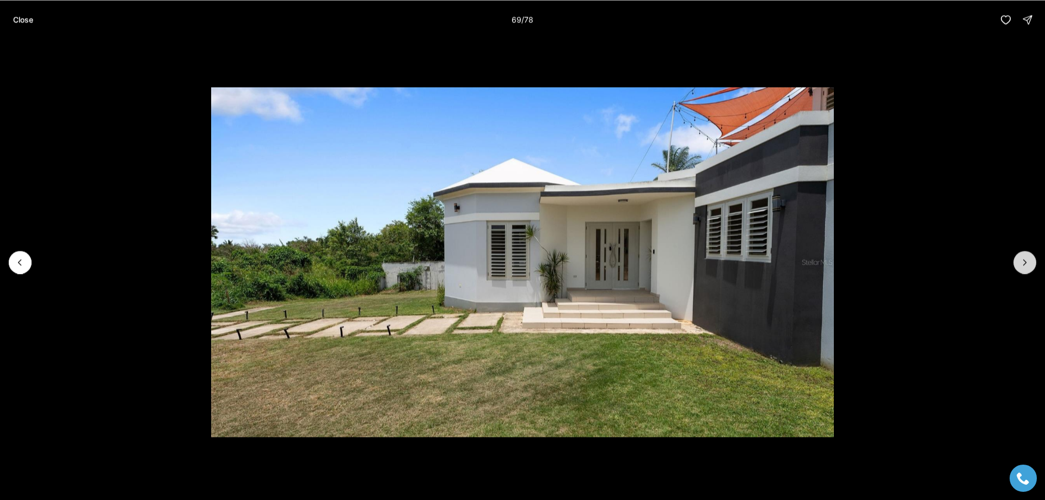
click at [1024, 260] on icon "Next slide" at bounding box center [1025, 262] width 3 height 5
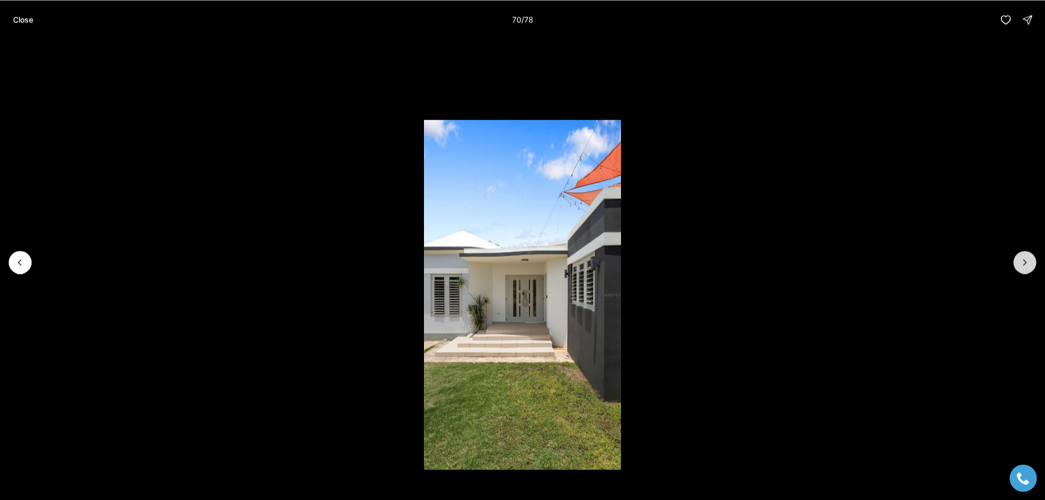
click at [1024, 260] on icon "Next slide" at bounding box center [1025, 262] width 3 height 5
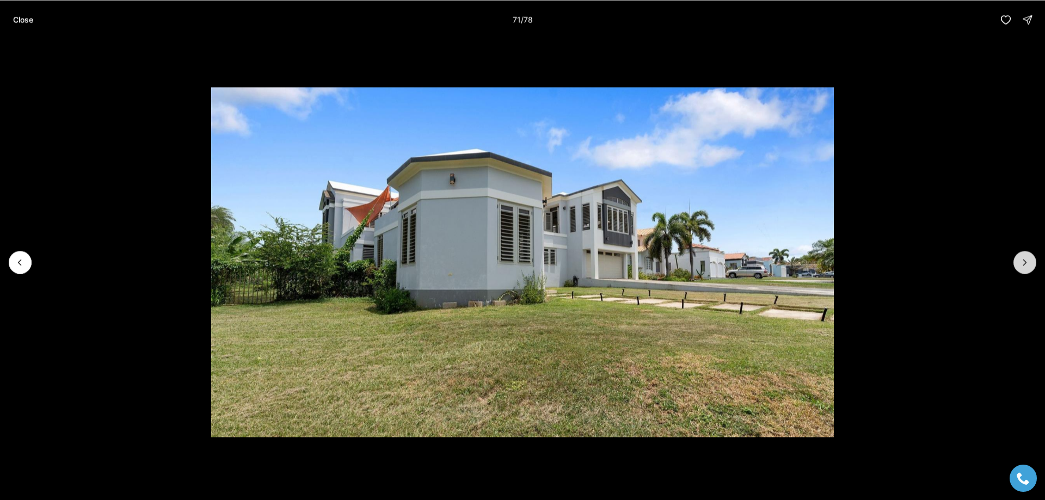
click at [1024, 260] on icon "Next slide" at bounding box center [1025, 262] width 3 height 5
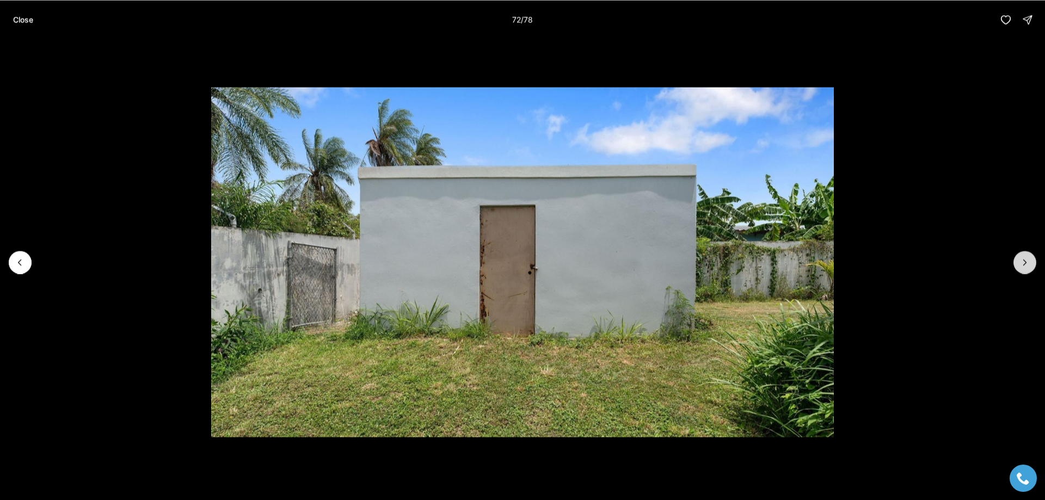
click at [1024, 260] on icon "Next slide" at bounding box center [1025, 262] width 3 height 5
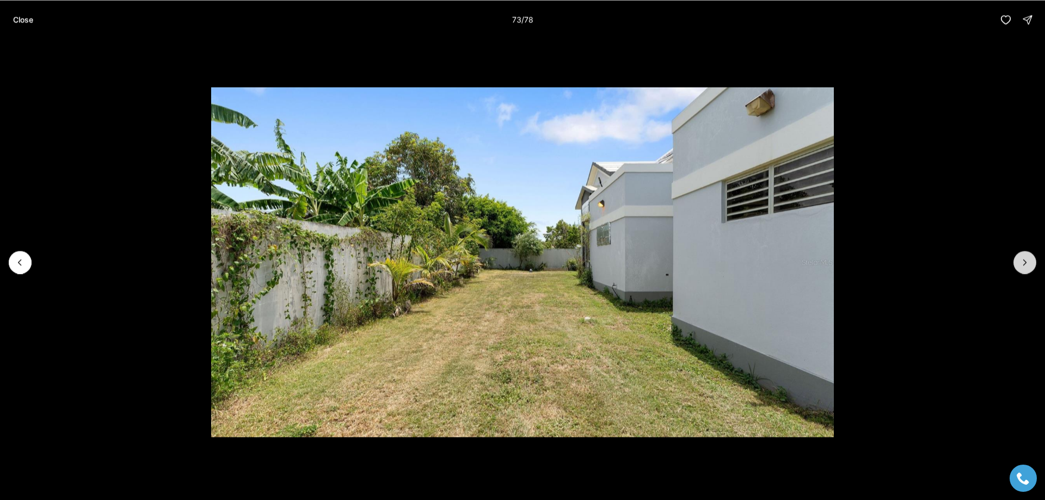
click at [1024, 260] on icon "Next slide" at bounding box center [1025, 262] width 3 height 5
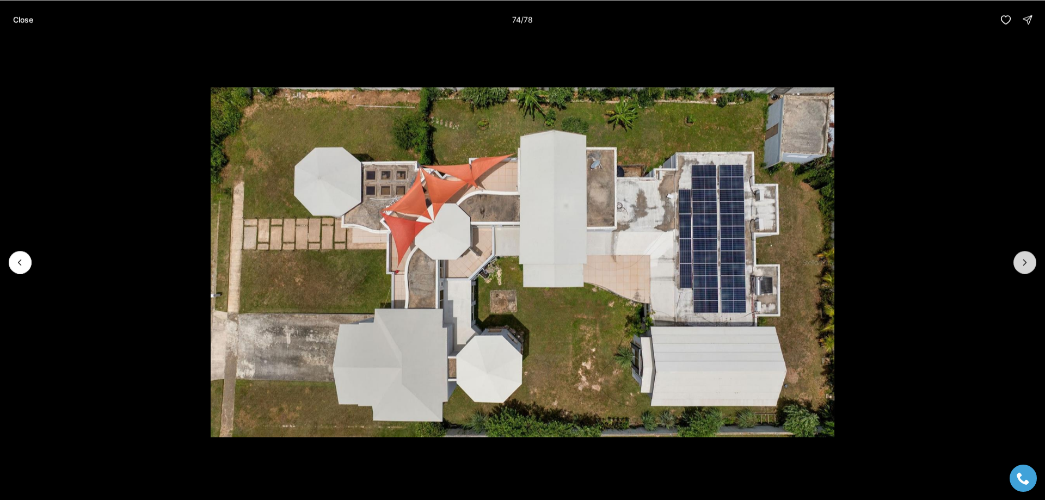
click at [1024, 260] on icon "Next slide" at bounding box center [1025, 262] width 3 height 5
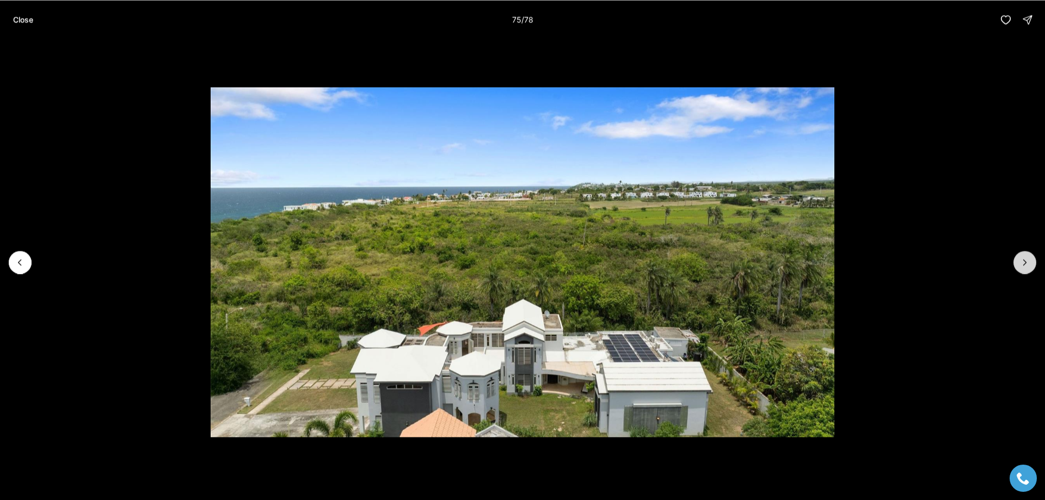
click at [1024, 260] on icon "Next slide" at bounding box center [1025, 262] width 3 height 5
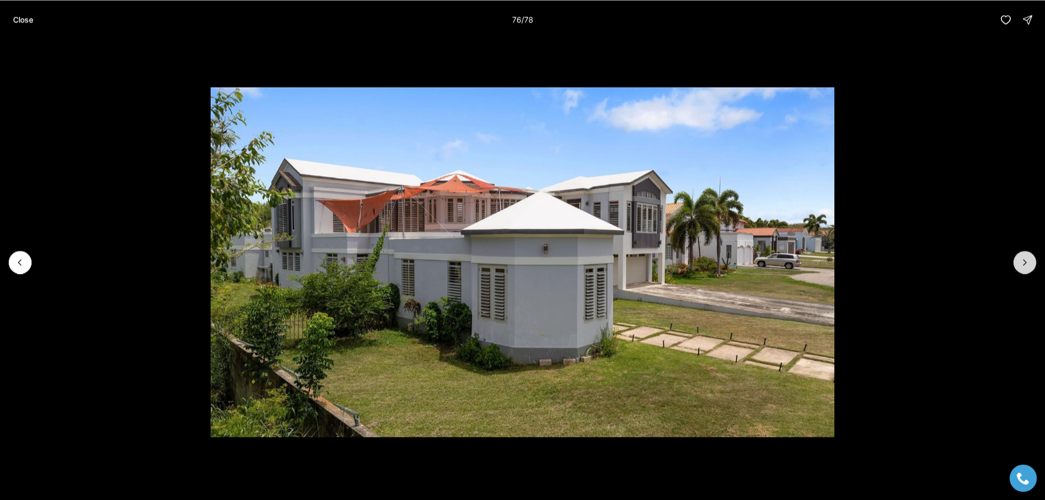
click at [1024, 260] on icon "Next slide" at bounding box center [1025, 262] width 3 height 5
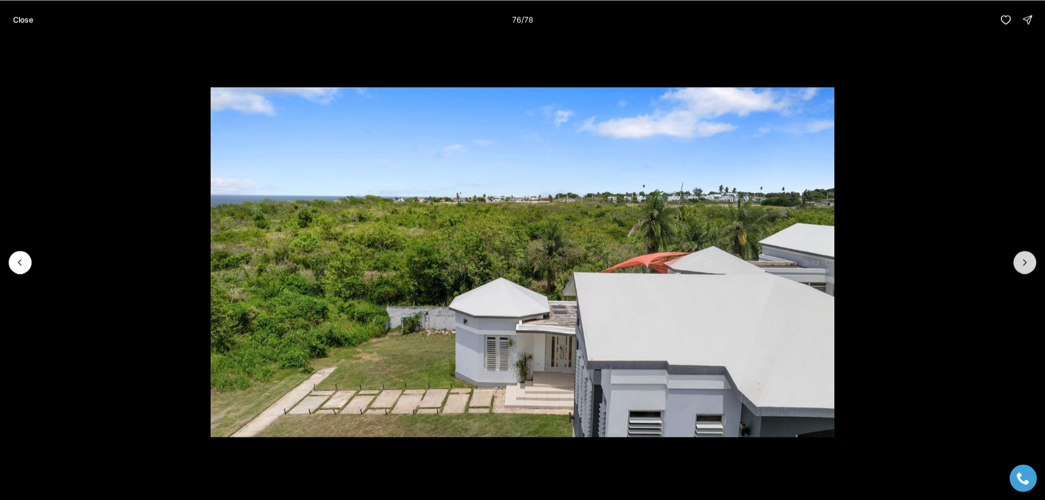
click at [1024, 260] on icon "Next slide" at bounding box center [1025, 262] width 3 height 5
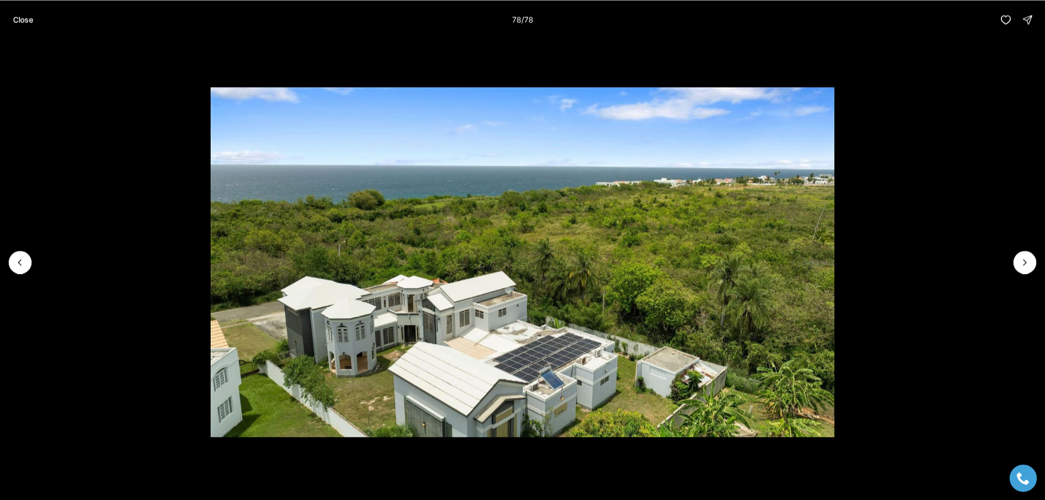
click at [1024, 260] on div at bounding box center [1024, 262] width 23 height 23
